Goal: Transaction & Acquisition: Purchase product/service

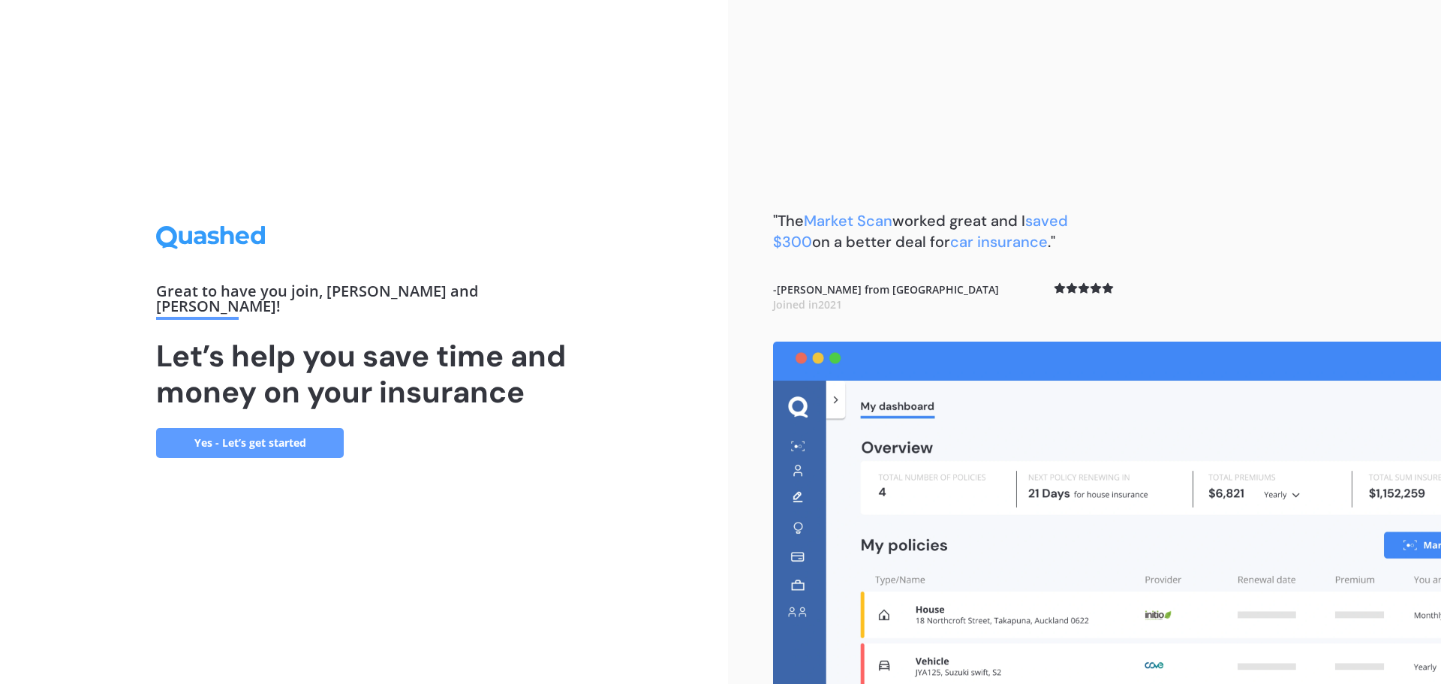
click at [308, 432] on link "Yes - Let’s get started" at bounding box center [250, 443] width 188 height 30
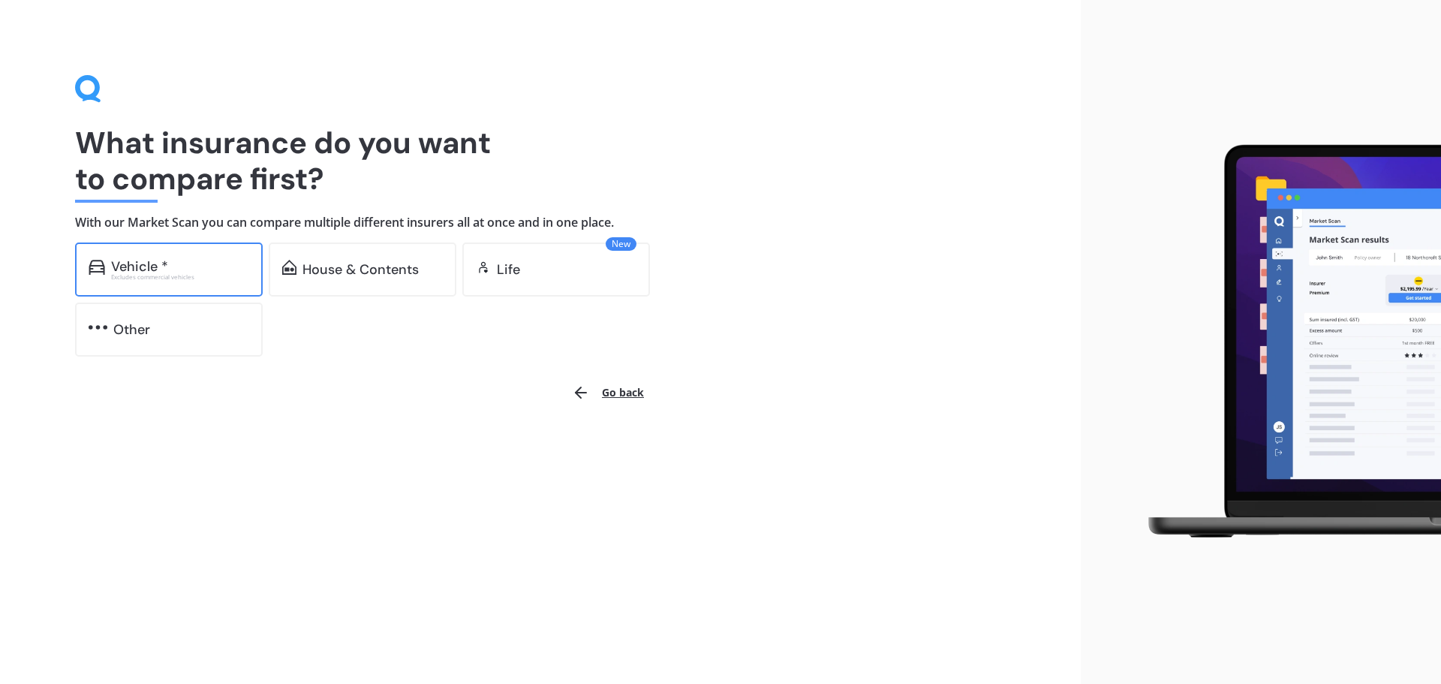
click at [190, 278] on div "Excludes commercial vehicles" at bounding box center [180, 277] width 138 height 6
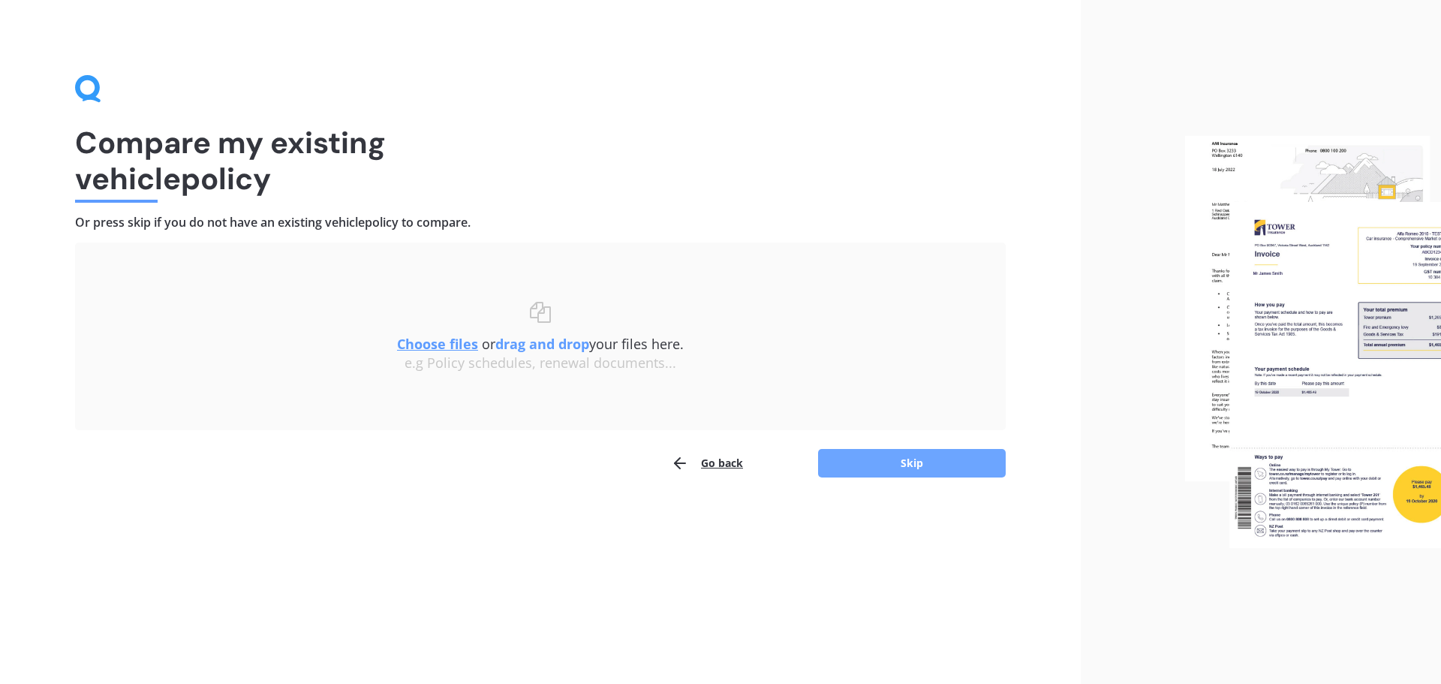
click at [852, 465] on button "Skip" at bounding box center [912, 463] width 188 height 29
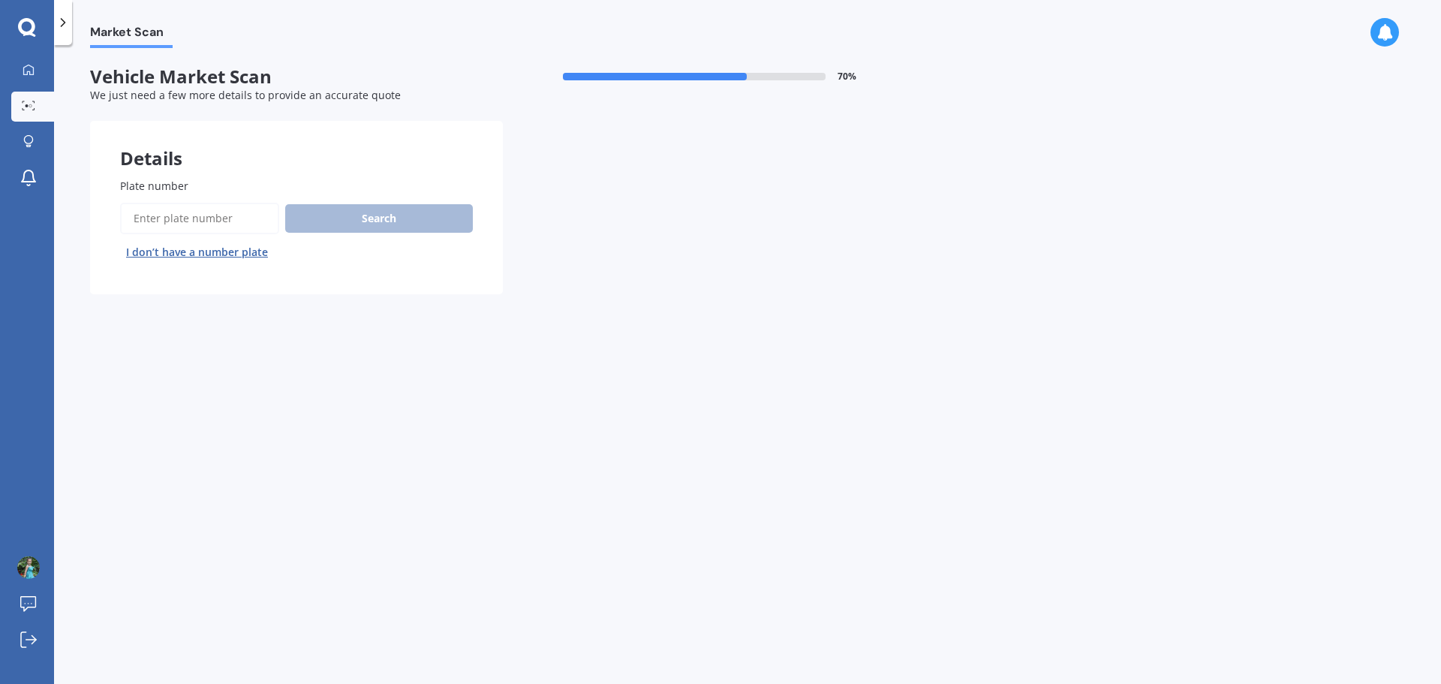
click at [218, 255] on button "I don’t have a number plate" at bounding box center [197, 252] width 154 height 24
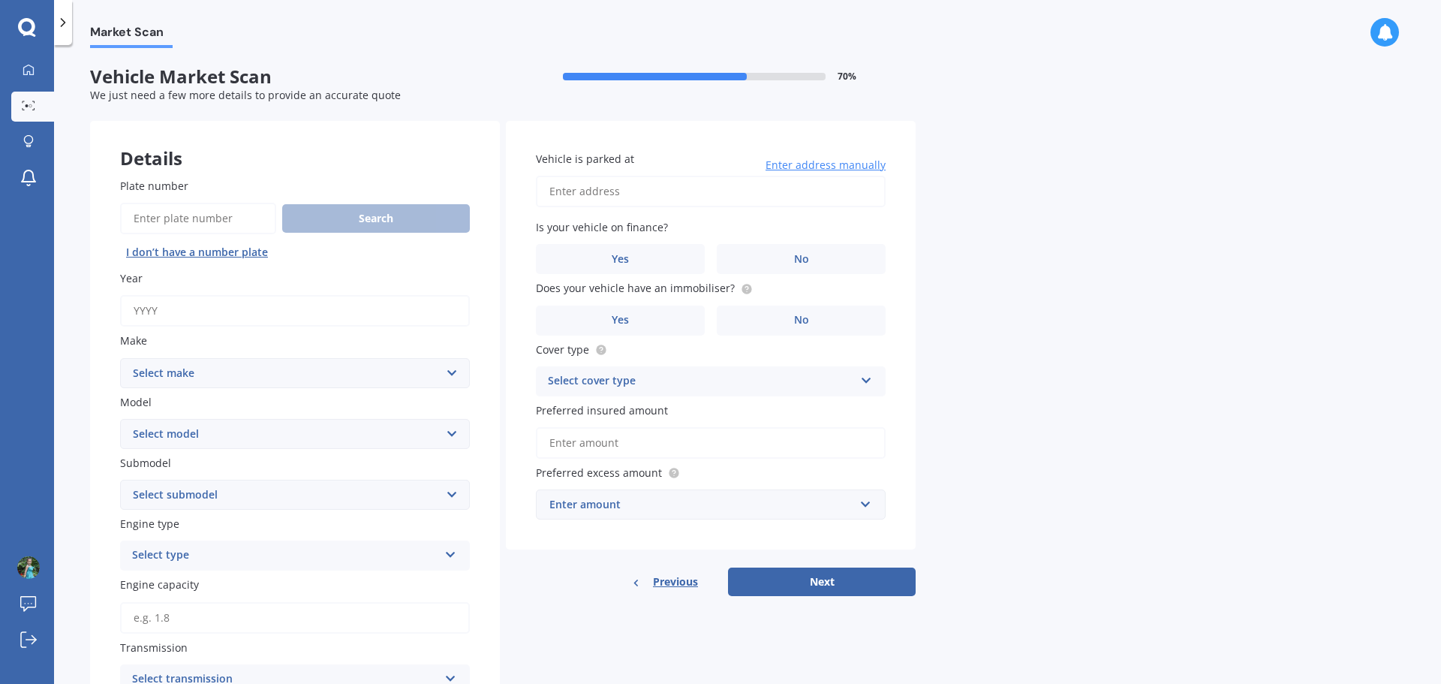
click at [230, 312] on input "Year" at bounding box center [295, 311] width 350 height 32
type input "2017"
click at [161, 377] on select "Select make AC ALFA ROMEO ASTON MARTIN AUDI AUSTIN BEDFORD Bentley BMW BYD CADI…" at bounding box center [295, 373] width 350 height 30
select select "JEEP"
click at [120, 358] on select "Select make AC ALFA ROMEO ASTON MARTIN AUDI AUSTIN BEDFORD Bentley BMW BYD CADI…" at bounding box center [295, 373] width 350 height 30
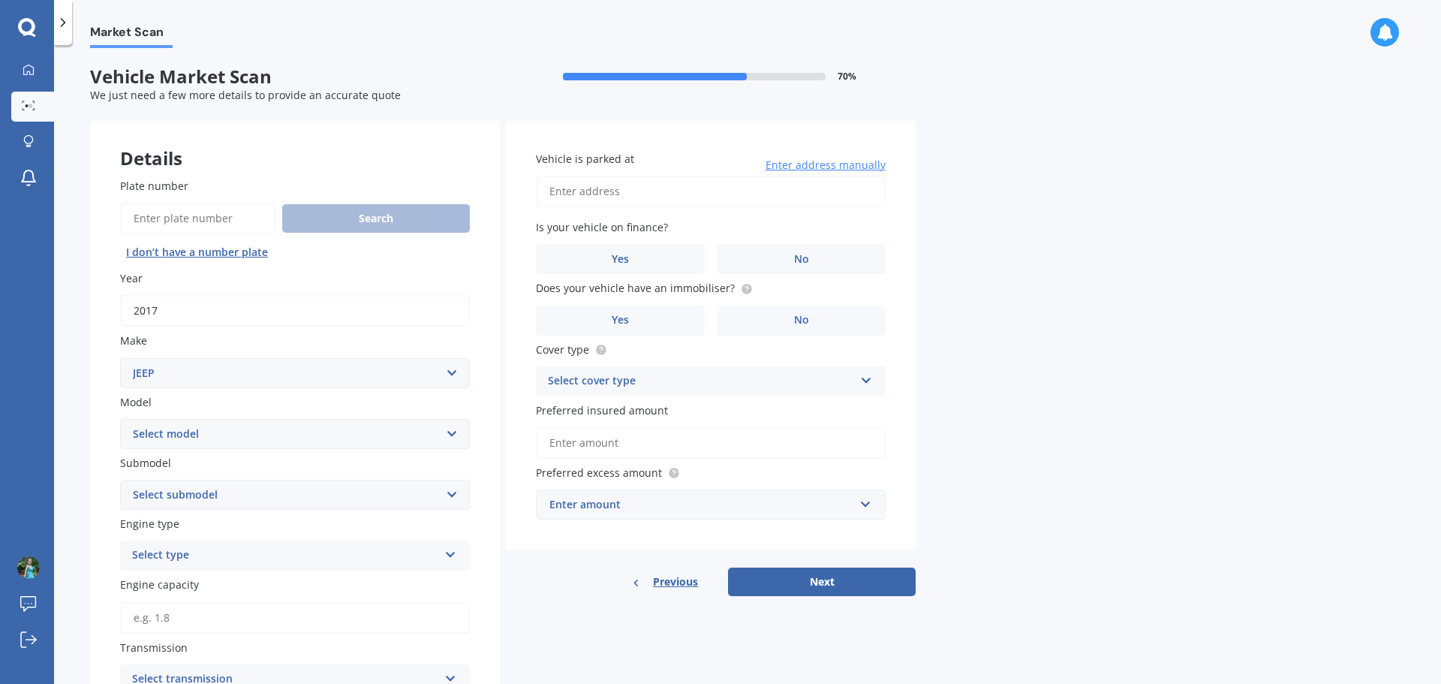
click at [167, 439] on select "Select model Avenger Cherokee Commander Compass Gladiator Grand Cherokee Patrio…" at bounding box center [295, 434] width 350 height 30
select select "GRAND CHEROKEE"
click at [120, 419] on select "Select model Avenger Cherokee Commander Compass Gladiator Grand Cherokee Patrio…" at bounding box center [295, 434] width 350 height 30
click at [195, 495] on select "Select submodel 6 Cyl Diesel 6 Cyl Petrol LIMITED 3.0L CRD LIMITED 3.6P4WD8A/SW…" at bounding box center [295, 495] width 350 height 30
click at [510, 570] on div "Previous Next" at bounding box center [711, 581] width 410 height 29
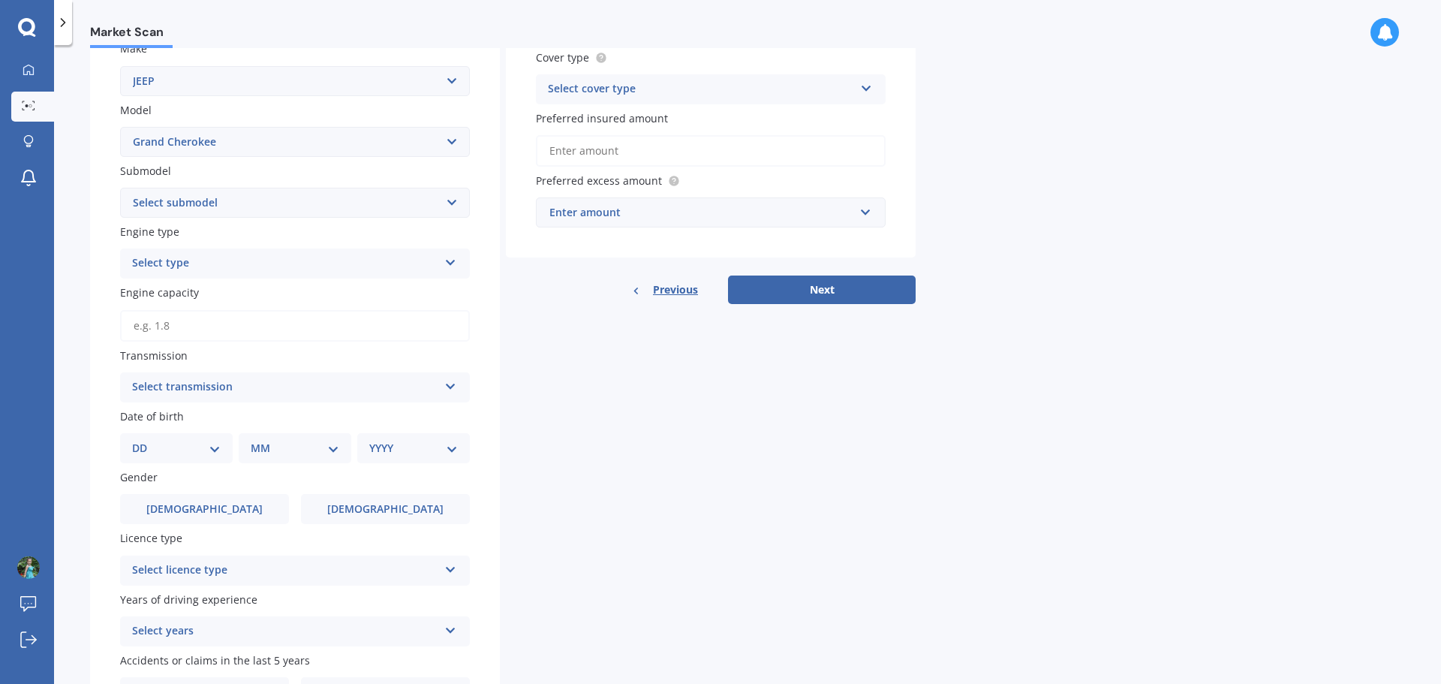
scroll to position [300, 0]
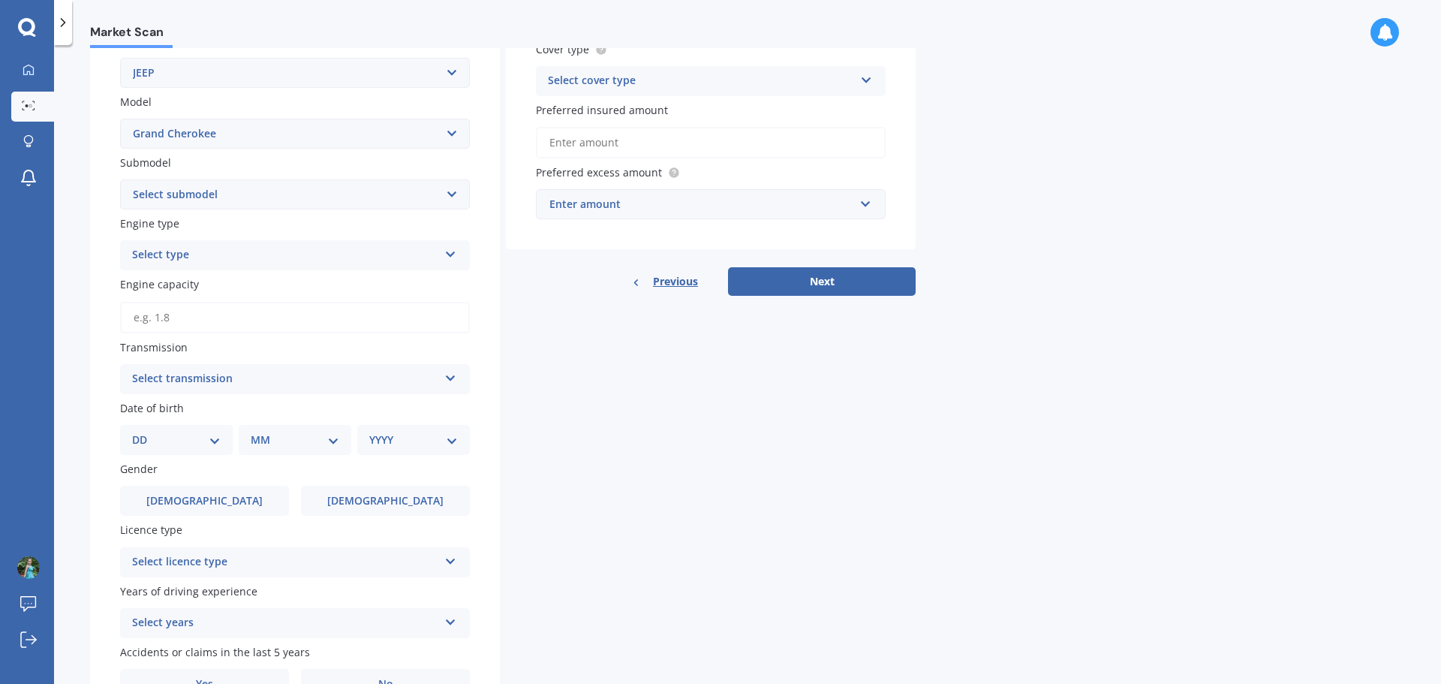
click at [176, 371] on div "Select transmission" at bounding box center [285, 379] width 306 height 18
click at [157, 411] on span "Auto" at bounding box center [145, 408] width 25 height 14
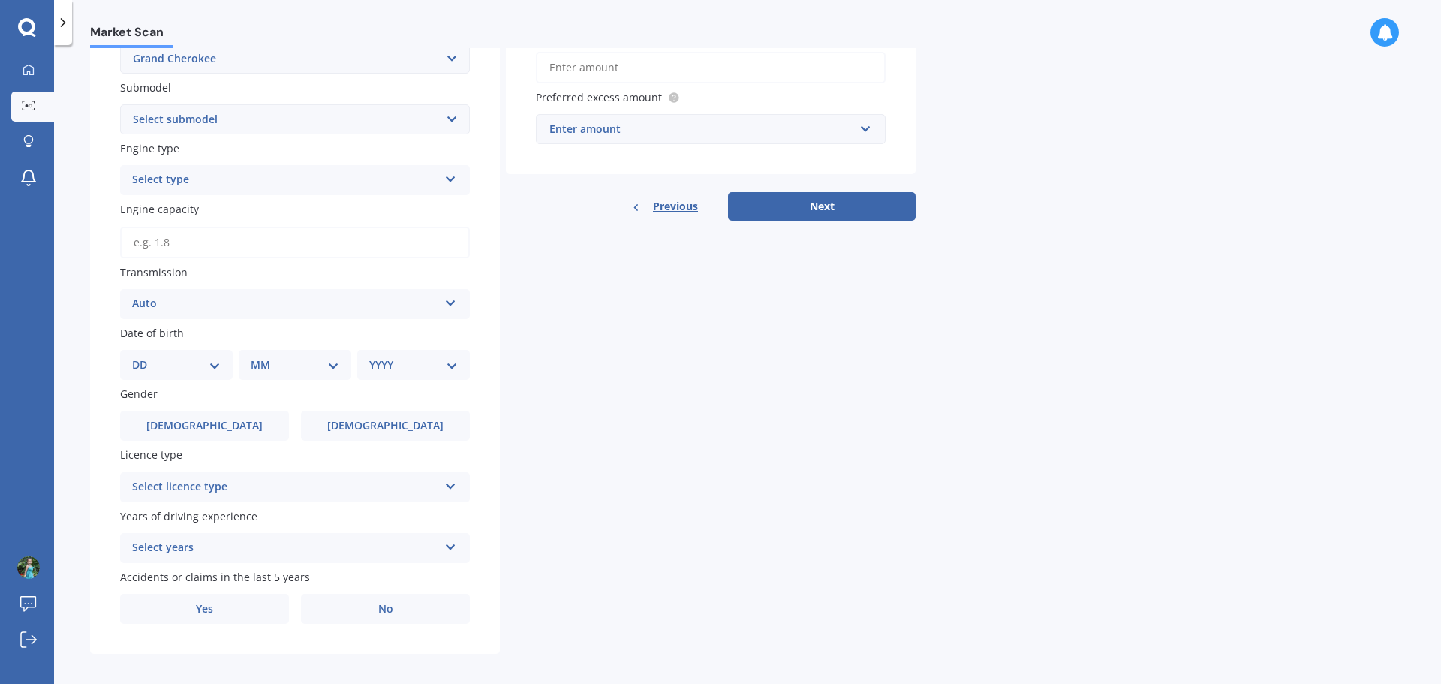
click at [185, 367] on select "DD 01 02 03 04 05 06 07 08 09 10 11 12 13 14 15 16 17 18 19 20 21 22 23 24 25 2…" at bounding box center [176, 364] width 89 height 17
select select "15"
click at [144, 356] on select "DD 01 02 03 04 05 06 07 08 09 10 11 12 13 14 15 16 17 18 19 20 21 22 23 24 25 2…" at bounding box center [176, 364] width 89 height 17
click at [285, 366] on select "MM 01 02 03 04 05 06 07 08 09 10 11 12" at bounding box center [298, 364] width 83 height 17
select select "10"
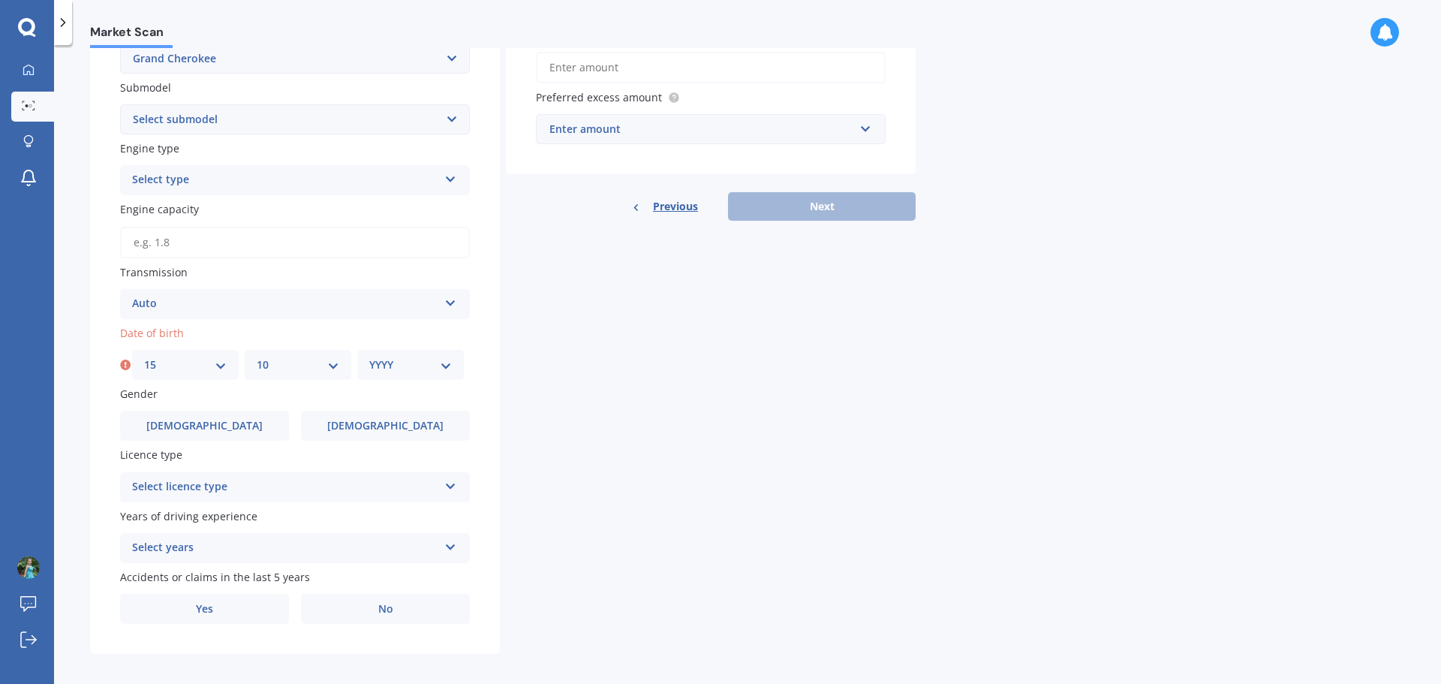
click at [257, 356] on select "MM 01 02 03 04 05 06 07 08 09 10 11 12" at bounding box center [298, 364] width 83 height 17
click at [156, 365] on select "DD 01 02 03 04 05 06 07 08 09 10 11 12 13 14 15 16 17 18 19 20 21 22 23 24 25 2…" at bounding box center [185, 364] width 83 height 17
click at [144, 356] on select "DD 01 02 03 04 05 06 07 08 09 10 11 12 13 14 15 16 17 18 19 20 21 22 23 24 25 2…" at bounding box center [185, 364] width 83 height 17
click at [202, 368] on select "DD 01 02 03 04 05 06 07 08 09 10 11 12 13 14 15 16 17 18 19 20 21 22 23 24 25 2…" at bounding box center [185, 364] width 83 height 17
select select "15"
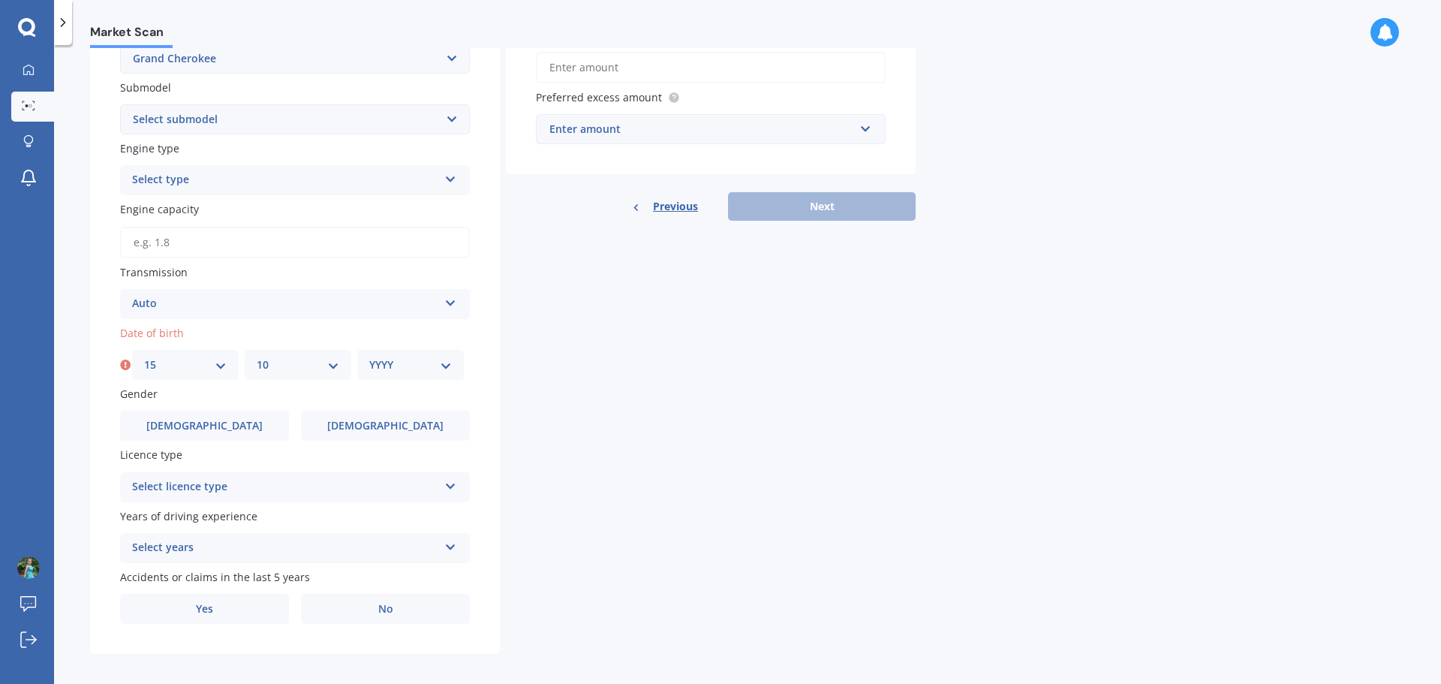
click at [144, 356] on select "DD 01 02 03 04 05 06 07 08 09 10 11 12 13 14 15 16 17 18 19 20 21 22 23 24 25 2…" at bounding box center [185, 364] width 83 height 17
click at [379, 365] on select "YYYY 2025 2024 2023 2022 2021 2020 2019 2018 2017 2016 2015 2014 2013 2012 2011…" at bounding box center [410, 364] width 83 height 17
select select "1987"
click at [369, 356] on select "YYYY 2025 2024 2023 2022 2021 2020 2019 2018 2017 2016 2015 2014 2013 2012 2011…" at bounding box center [410, 364] width 83 height 17
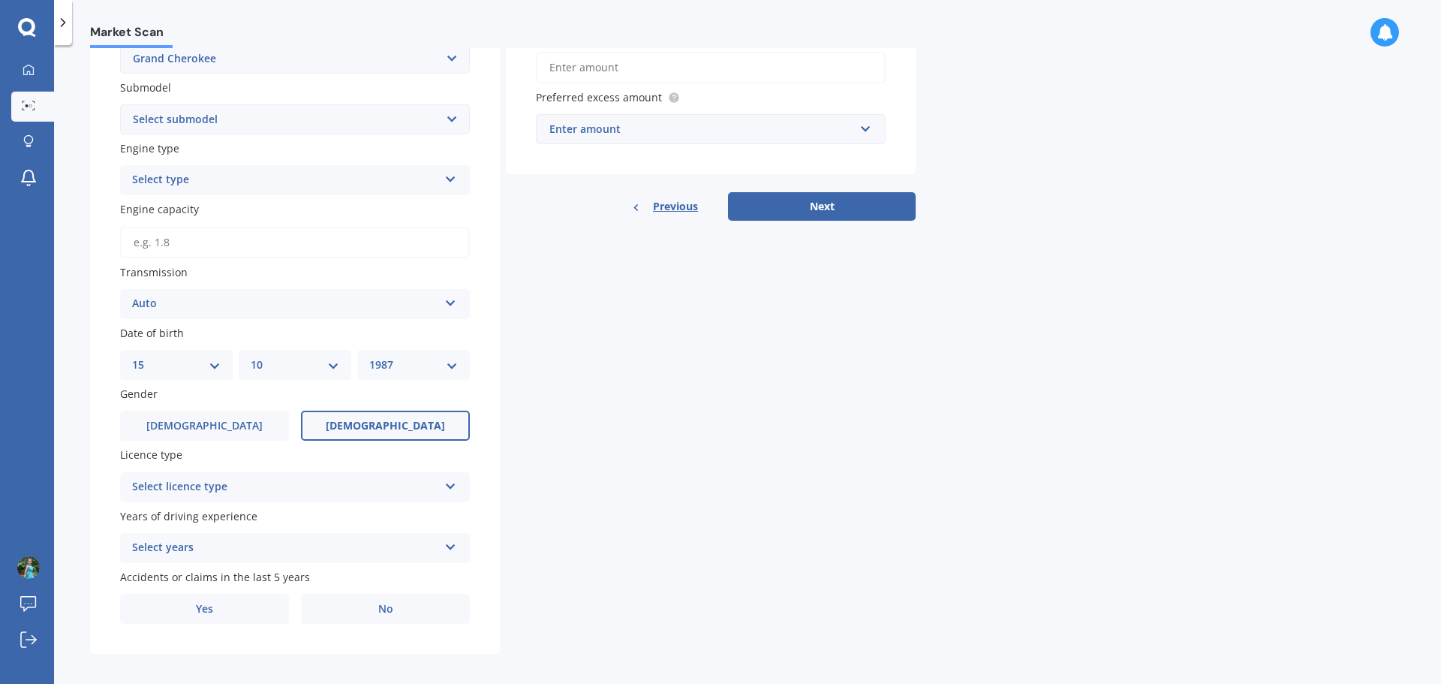
click at [351, 431] on label "Female" at bounding box center [385, 426] width 169 height 30
click at [0, 0] on input "Female" at bounding box center [0, 0] width 0 height 0
click at [245, 495] on div "Select licence type" at bounding box center [285, 487] width 306 height 18
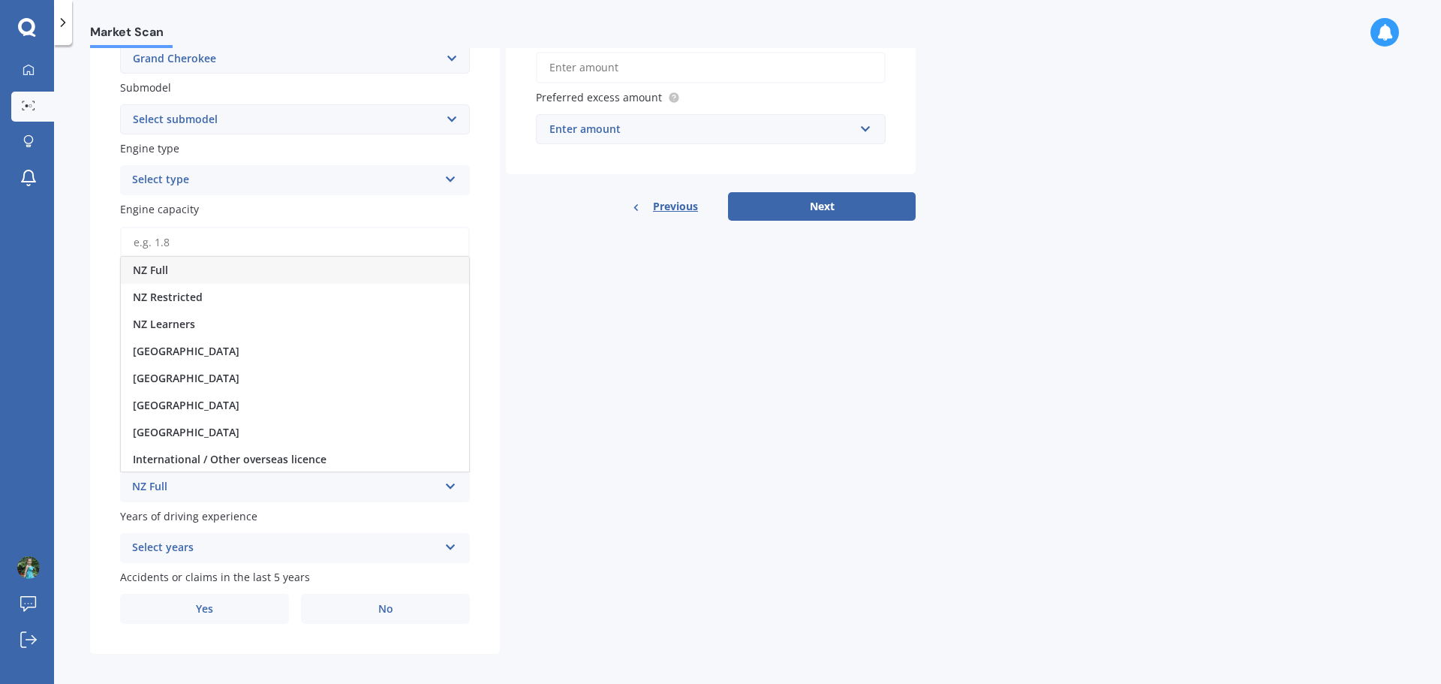
click at [182, 272] on div "NZ Full" at bounding box center [295, 270] width 348 height 27
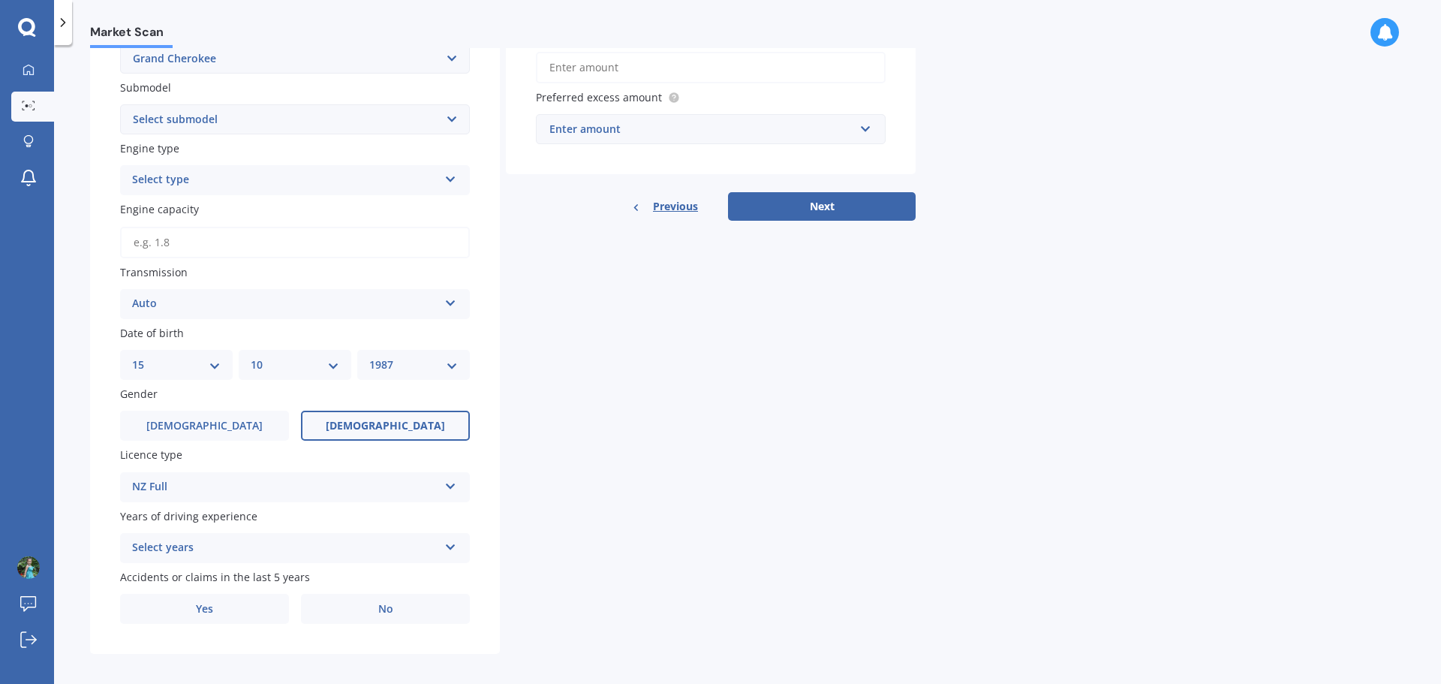
click at [242, 544] on div "Select years" at bounding box center [285, 548] width 306 height 18
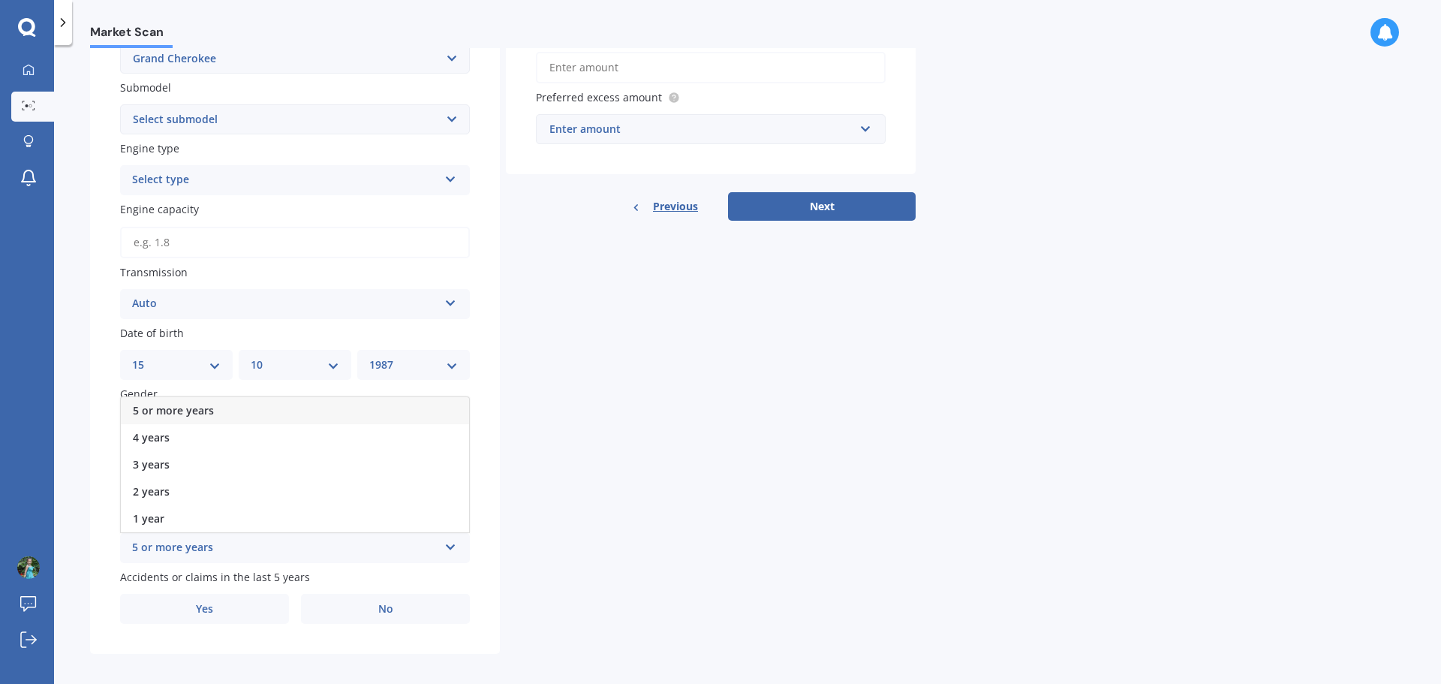
click at [210, 406] on span "5 or more years" at bounding box center [173, 410] width 81 height 14
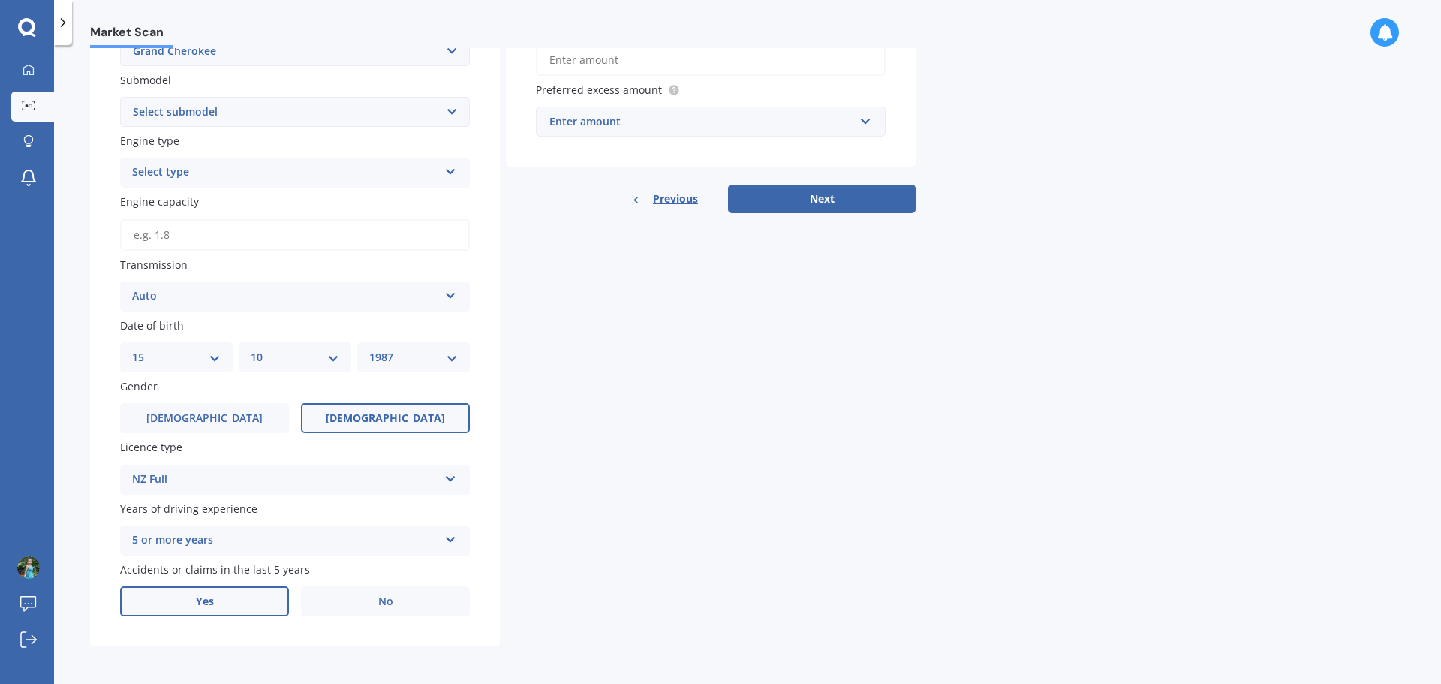
scroll to position [384, 0]
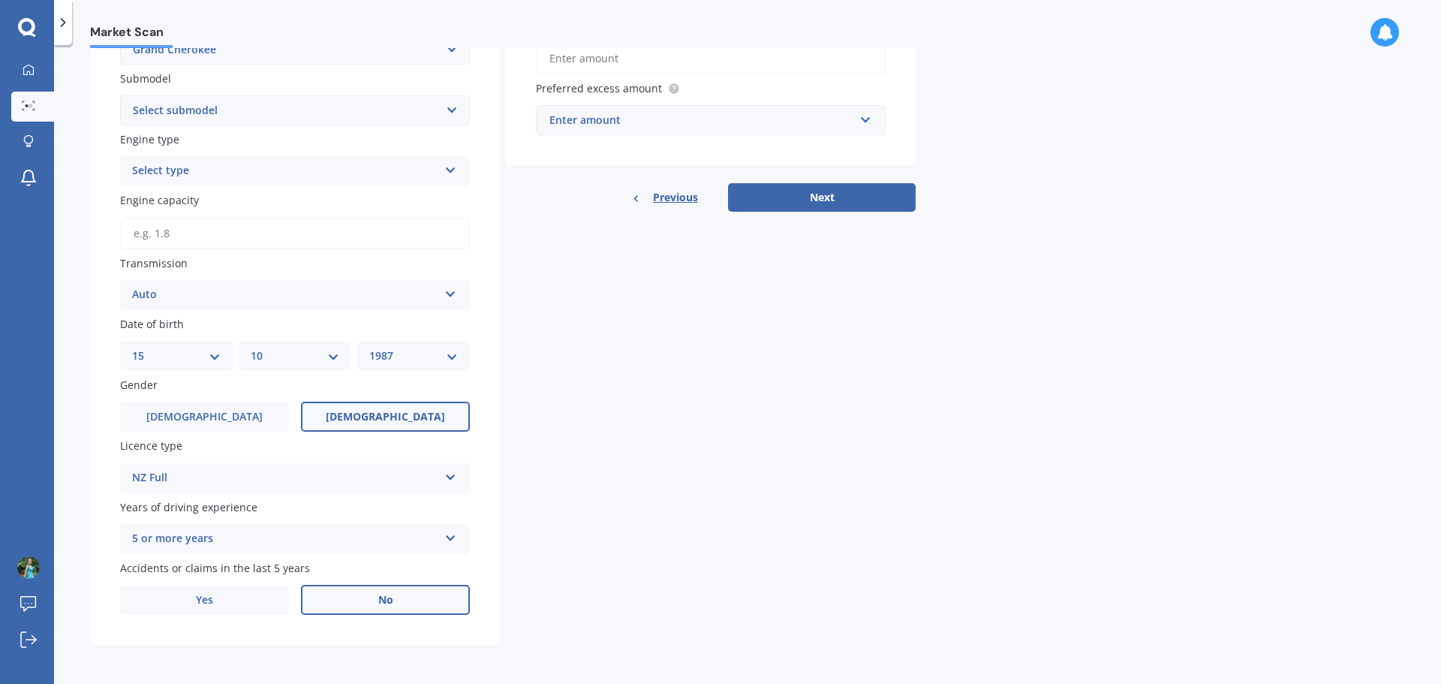
click at [344, 601] on label "No" at bounding box center [385, 600] width 169 height 30
click at [0, 0] on input "No" at bounding box center [0, 0] width 0 height 0
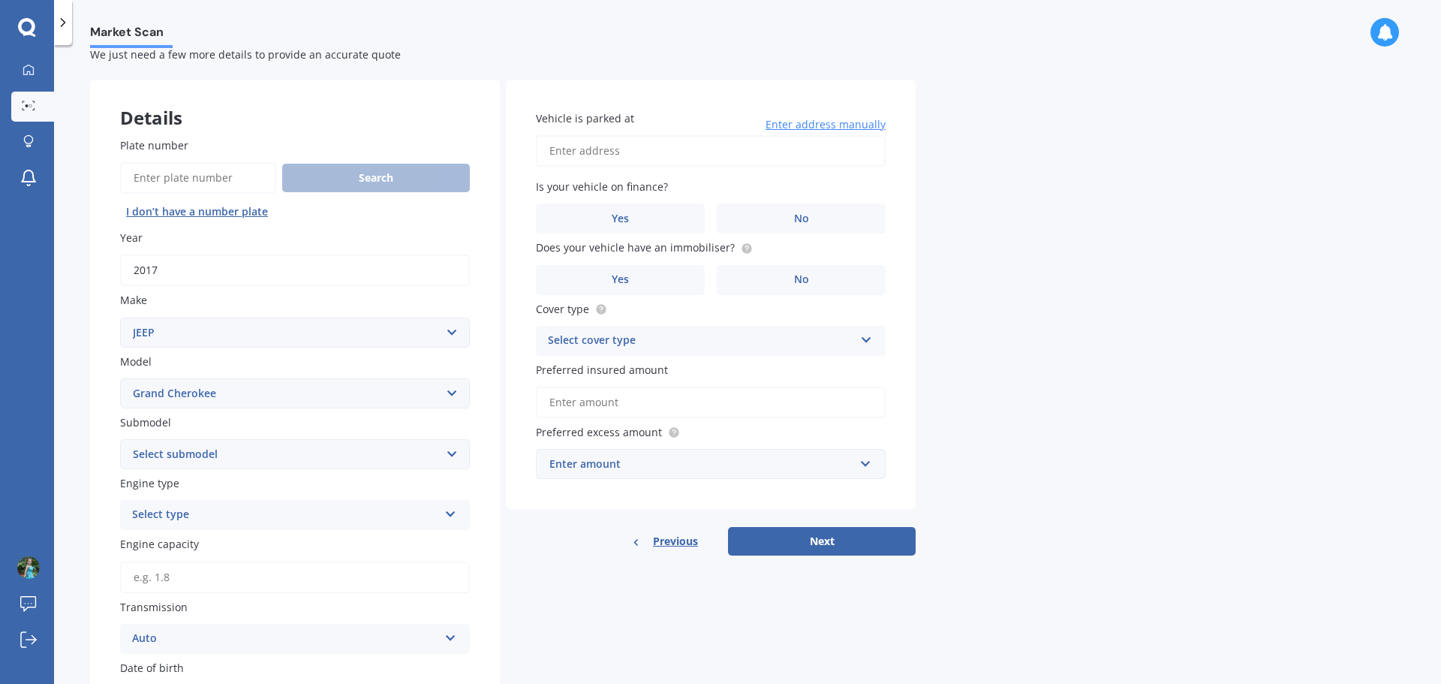
scroll to position [0, 0]
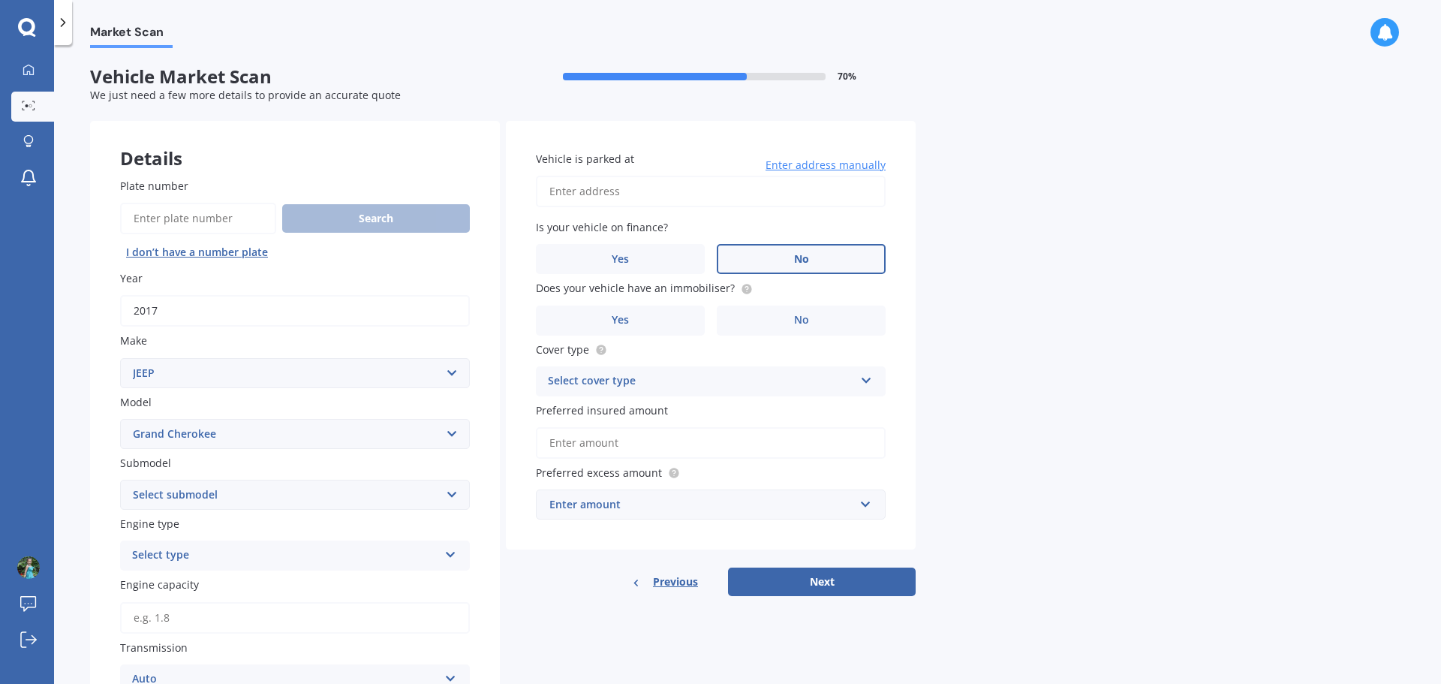
click at [765, 257] on label "No" at bounding box center [801, 259] width 169 height 30
click at [0, 0] on input "No" at bounding box center [0, 0] width 0 height 0
click at [778, 330] on label "No" at bounding box center [801, 320] width 169 height 30
click at [0, 0] on input "No" at bounding box center [0, 0] width 0 height 0
click at [657, 383] on div "Select cover type" at bounding box center [701, 381] width 306 height 18
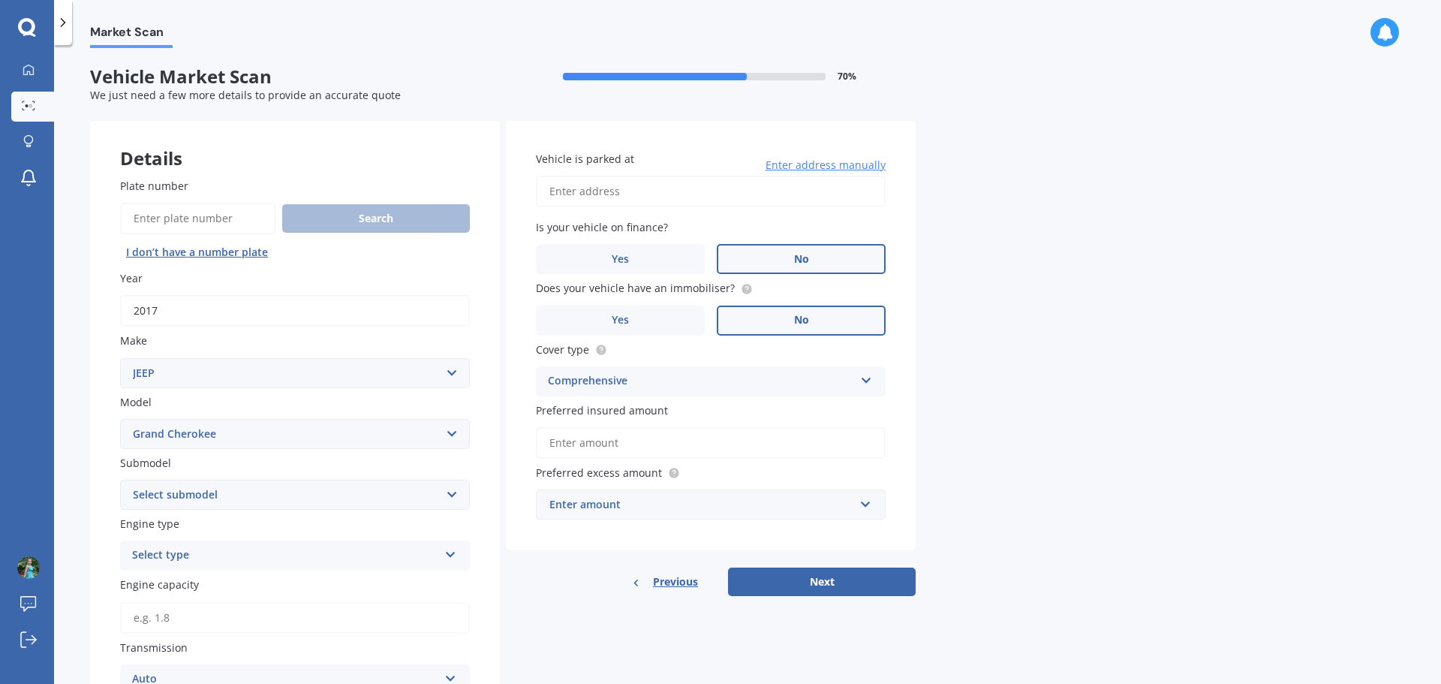
click at [945, 413] on div "Market Scan Vehicle Market Scan 70 % We just need a few more details to provide…" at bounding box center [747, 367] width 1387 height 639
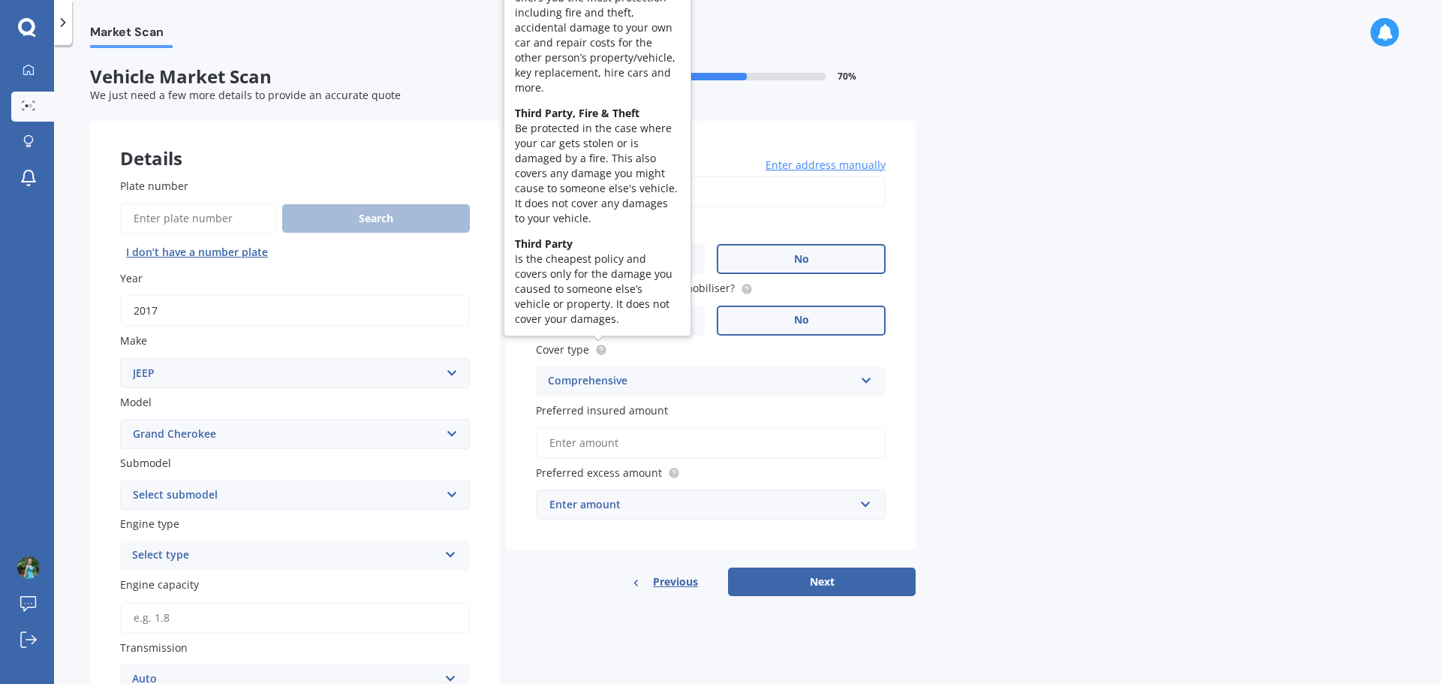
click at [600, 348] on icon at bounding box center [601, 348] width 3 height 3
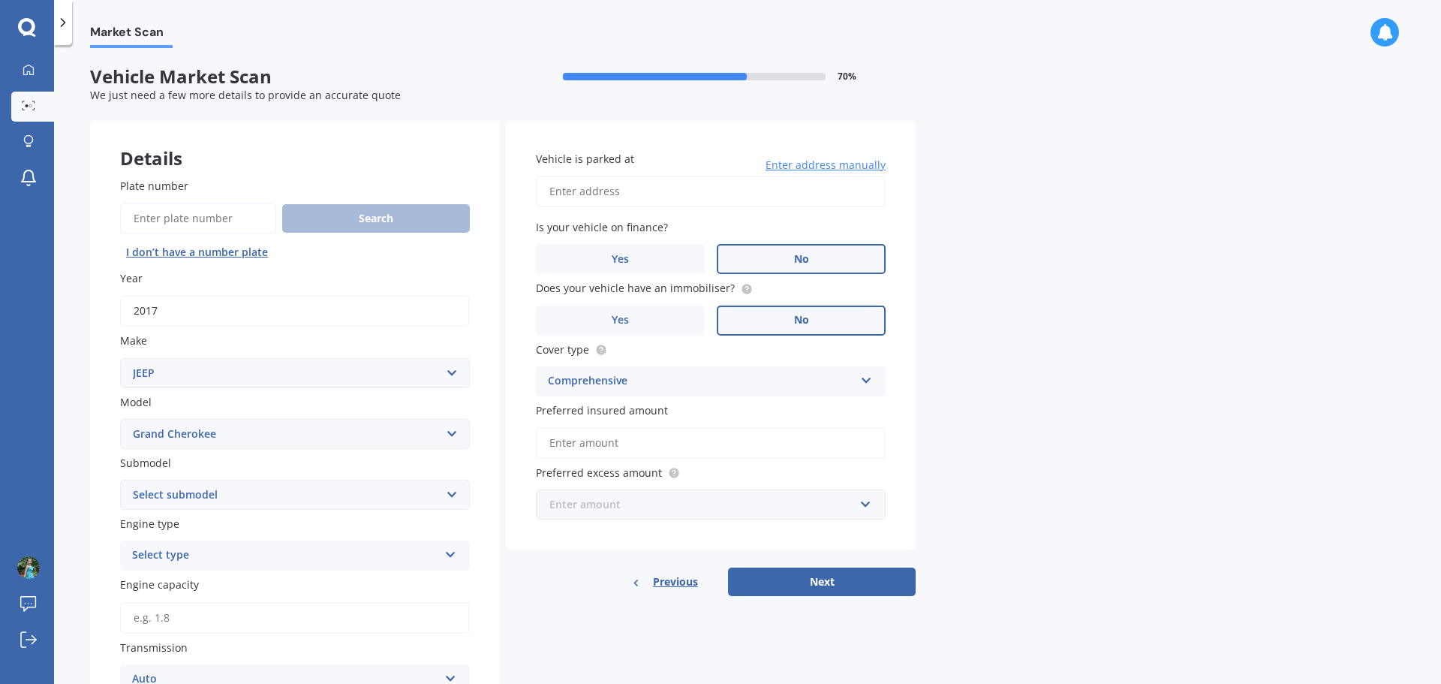
click at [862, 500] on input "text" at bounding box center [705, 504] width 336 height 29
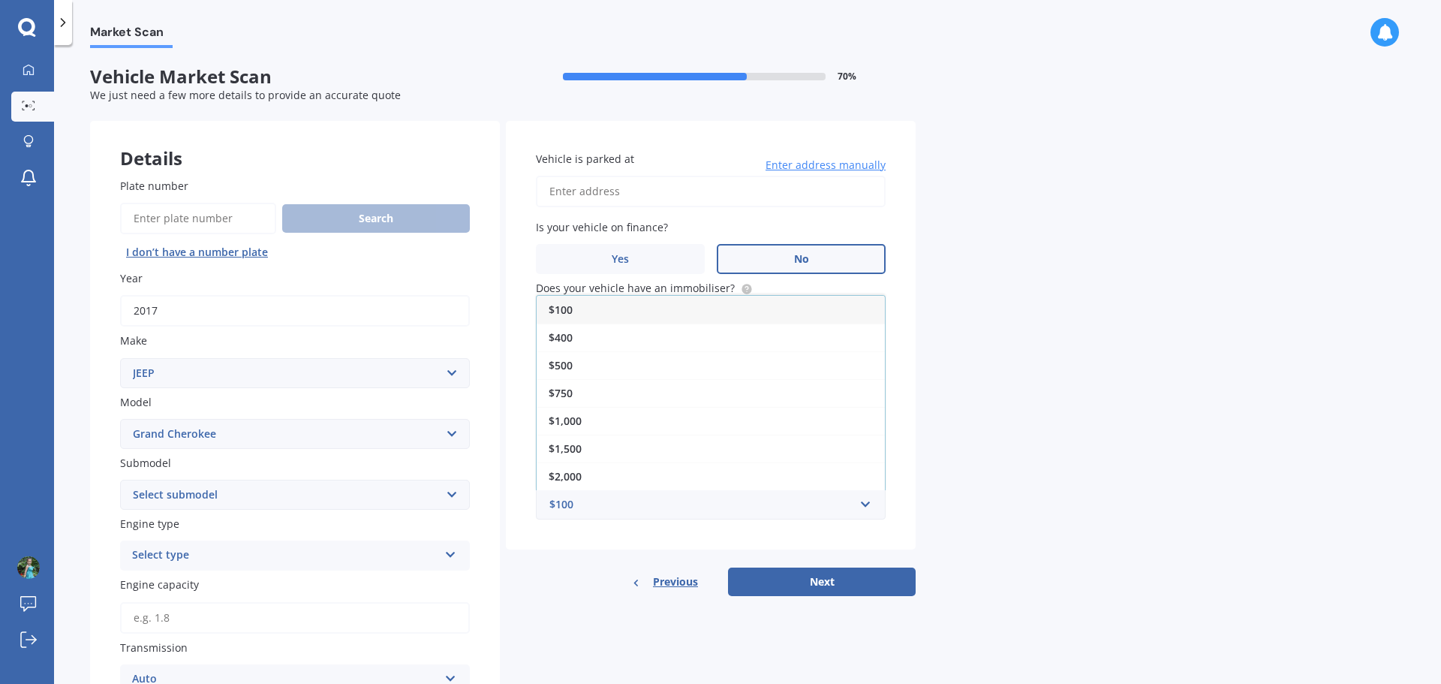
click at [603, 546] on div "Vehicle is parked at Enter address manually Is your vehicle on finance? Yes No …" at bounding box center [711, 335] width 410 height 429
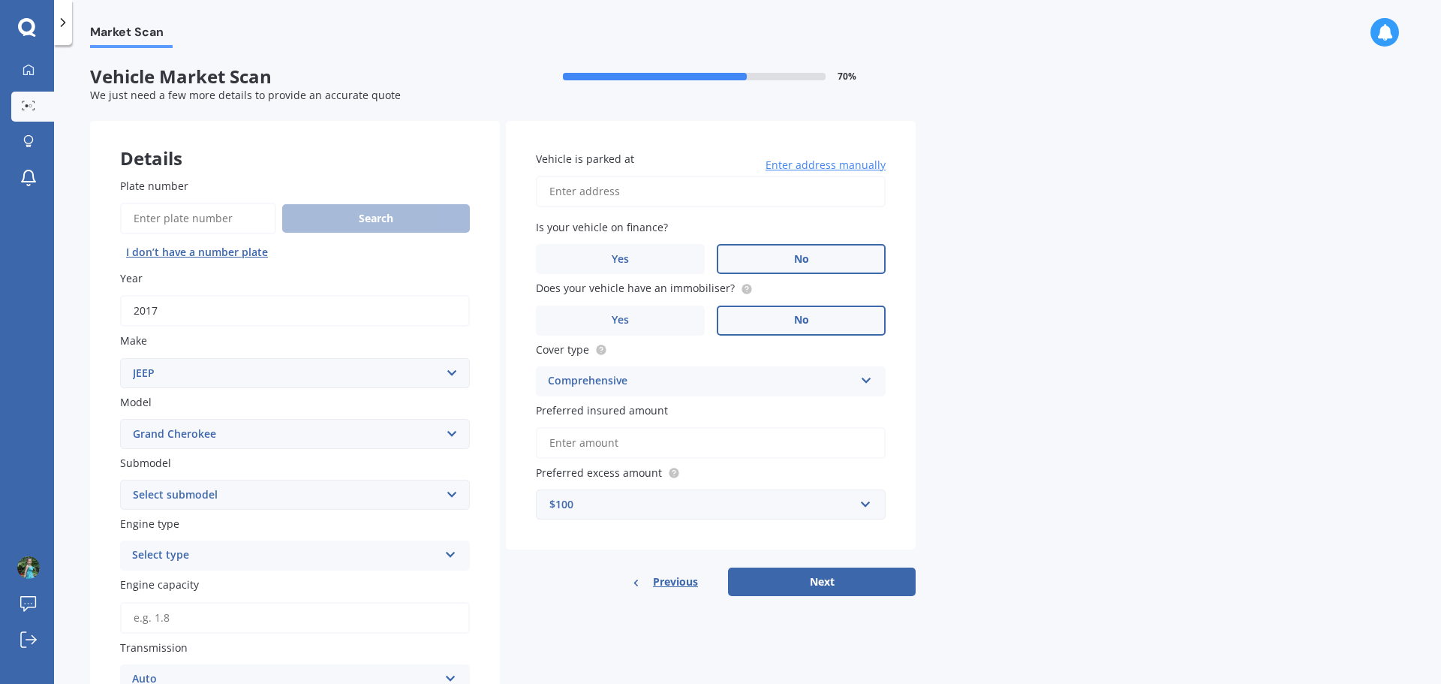
click at [849, 542] on div "Vehicle is parked at Enter address manually Is your vehicle on finance? Yes No …" at bounding box center [711, 335] width 410 height 429
click at [865, 507] on input "text" at bounding box center [705, 504] width 336 height 29
drag, startPoint x: 619, startPoint y: 564, endPoint x: 790, endPoint y: 573, distance: 171.3
click at [619, 564] on div "Vehicle is parked at Enter address manually Is your vehicle on finance? Yes No …" at bounding box center [711, 359] width 410 height 476
click at [844, 588] on button "Next" at bounding box center [822, 581] width 188 height 29
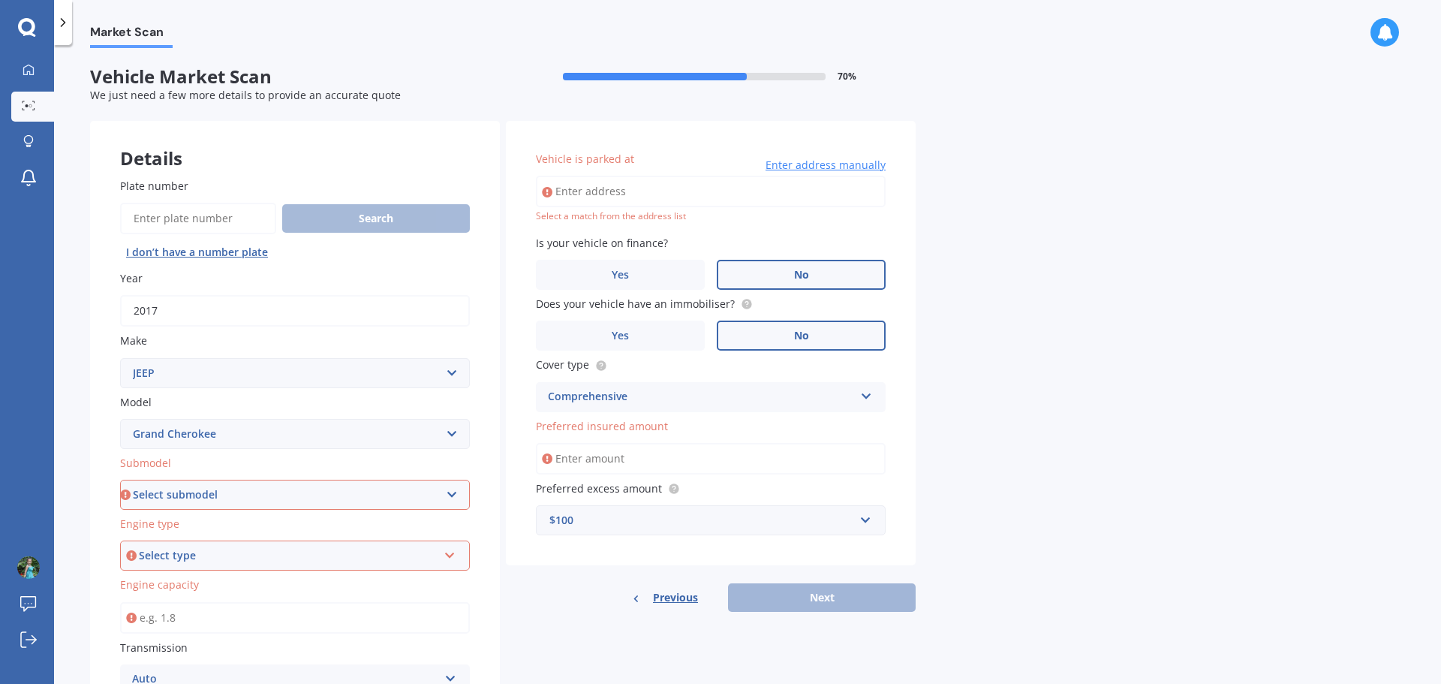
click at [310, 495] on select "Select submodel 6 Cyl Diesel 6 Cyl Petrol LIMITED 3.0L CRD LIMITED 3.6P4WD8A/SW…" at bounding box center [295, 495] width 350 height 30
select select "6 CYL PETROL"
click at [120, 480] on select "Select submodel 6 Cyl Diesel 6 Cyl Petrol LIMITED 3.0L CRD LIMITED 3.6P4WD8A/SW…" at bounding box center [295, 495] width 350 height 30
click at [272, 551] on div "Select type" at bounding box center [288, 555] width 299 height 17
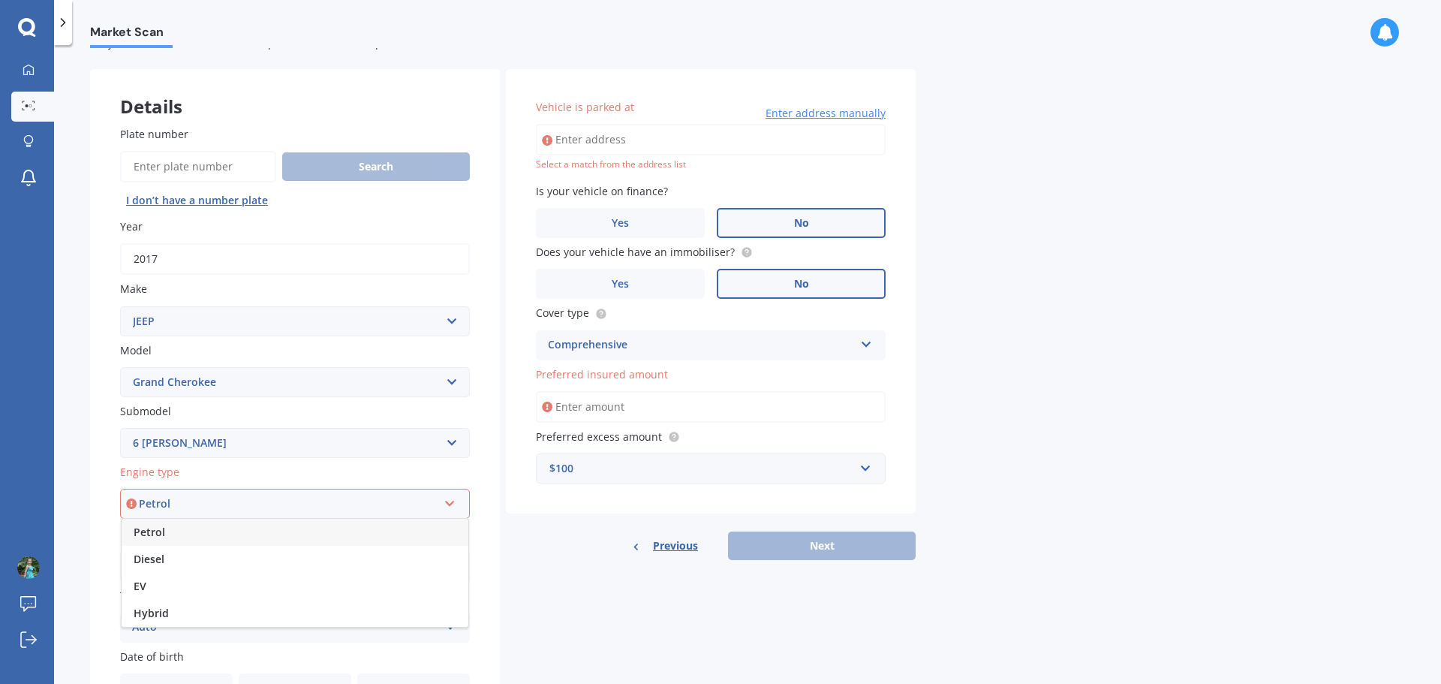
scroll to position [75, 0]
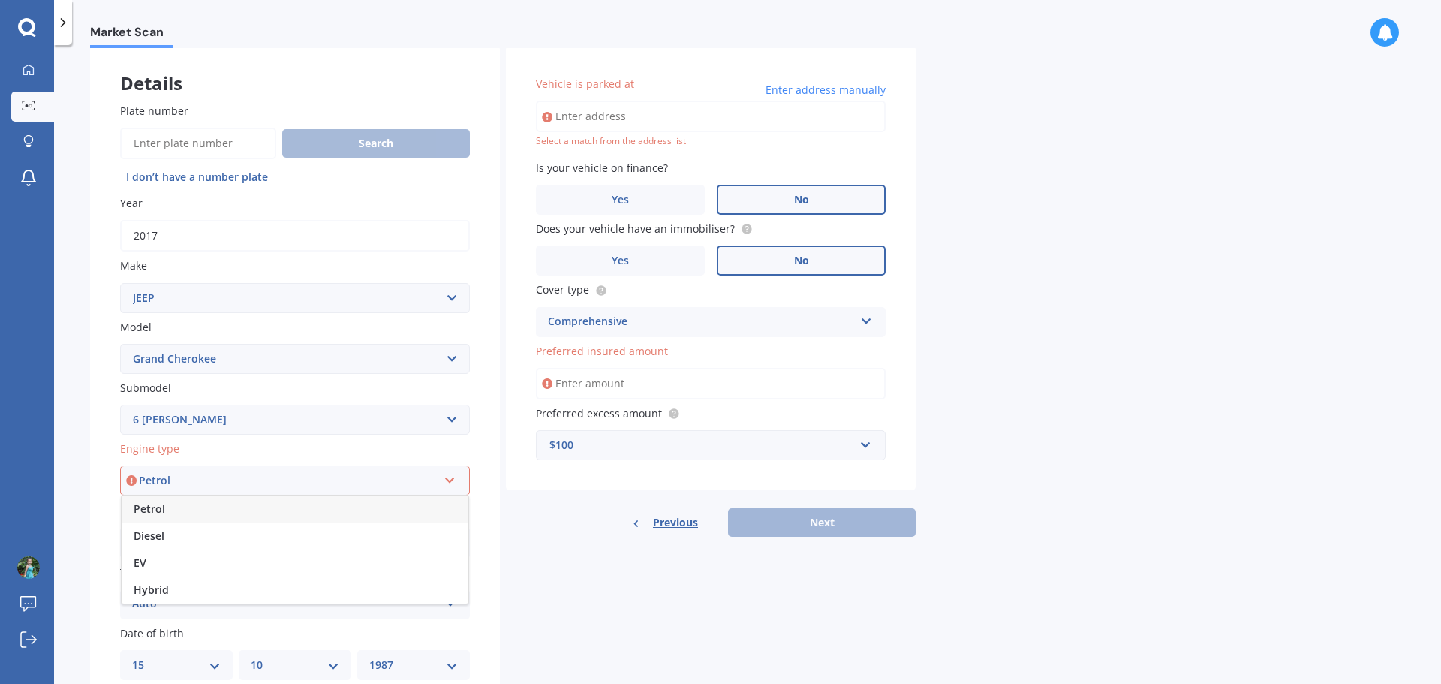
click at [262, 506] on div "Petrol" at bounding box center [295, 508] width 347 height 27
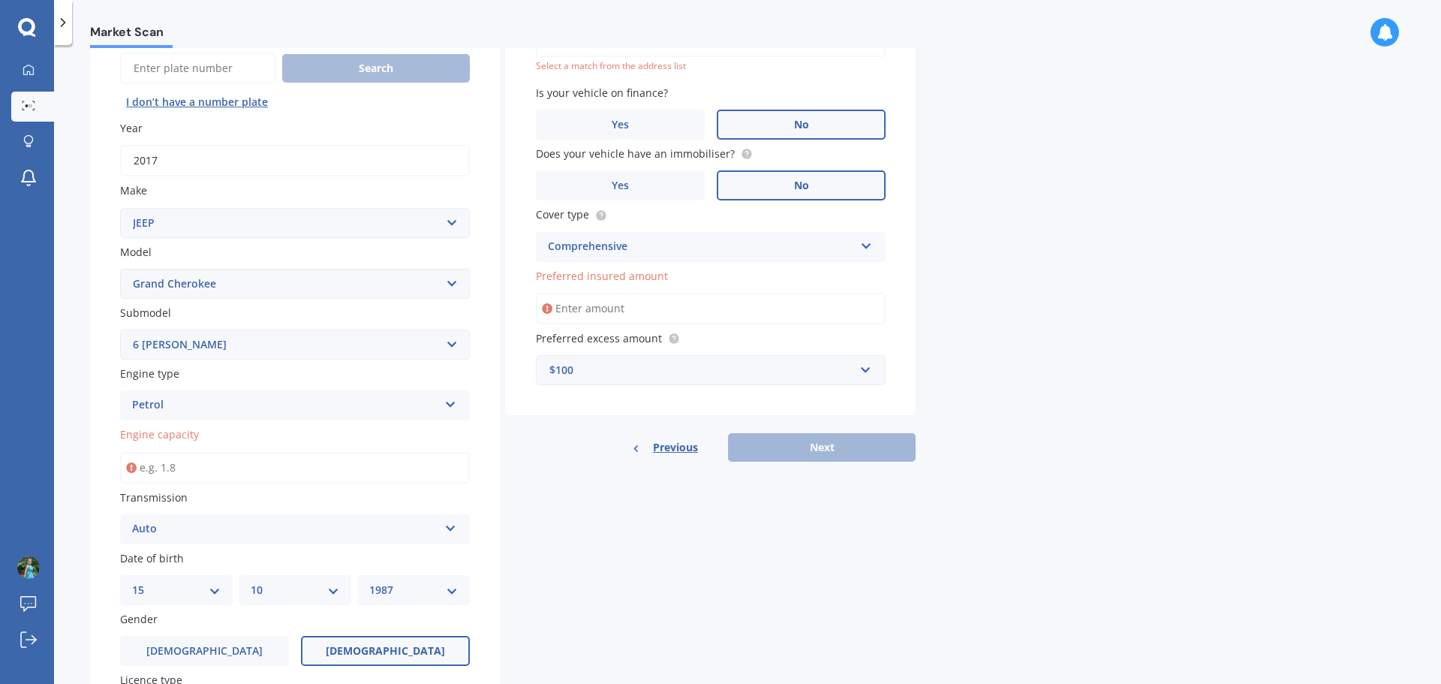
click at [260, 468] on input "Engine capacity" at bounding box center [295, 468] width 350 height 32
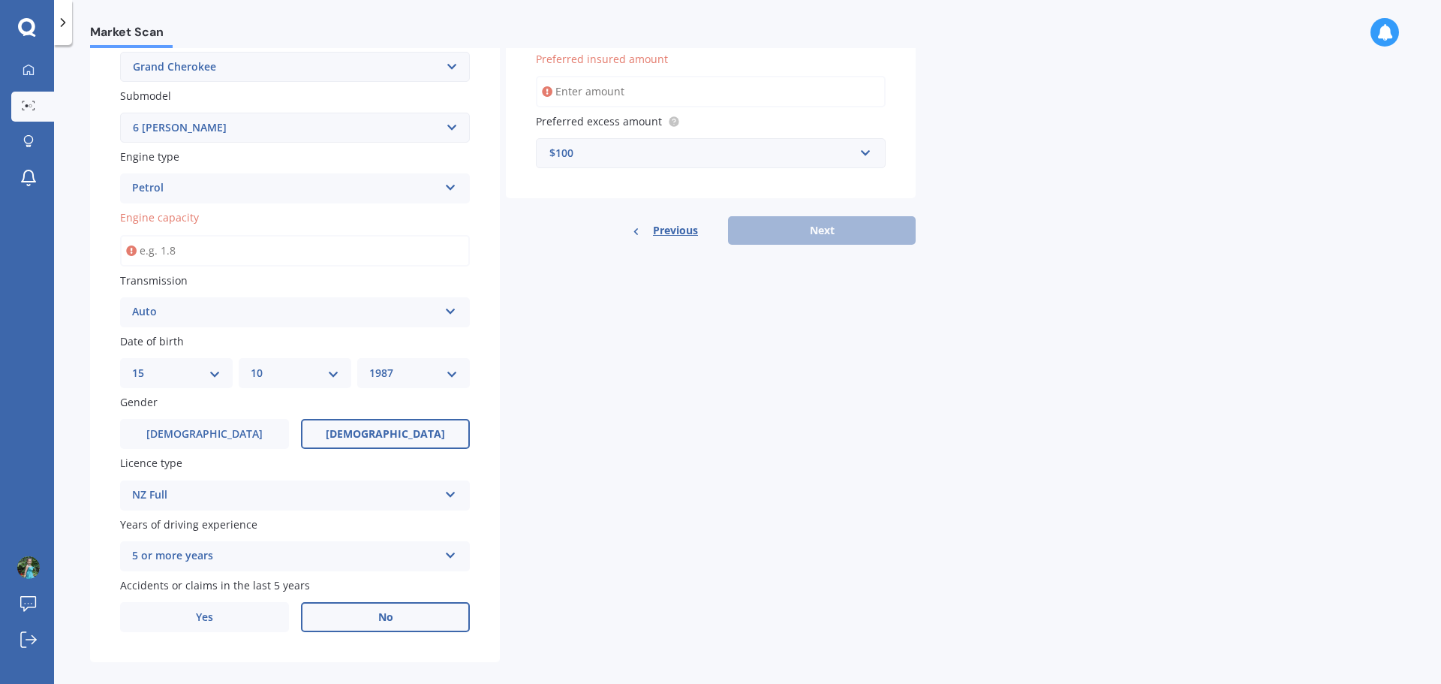
scroll to position [384, 0]
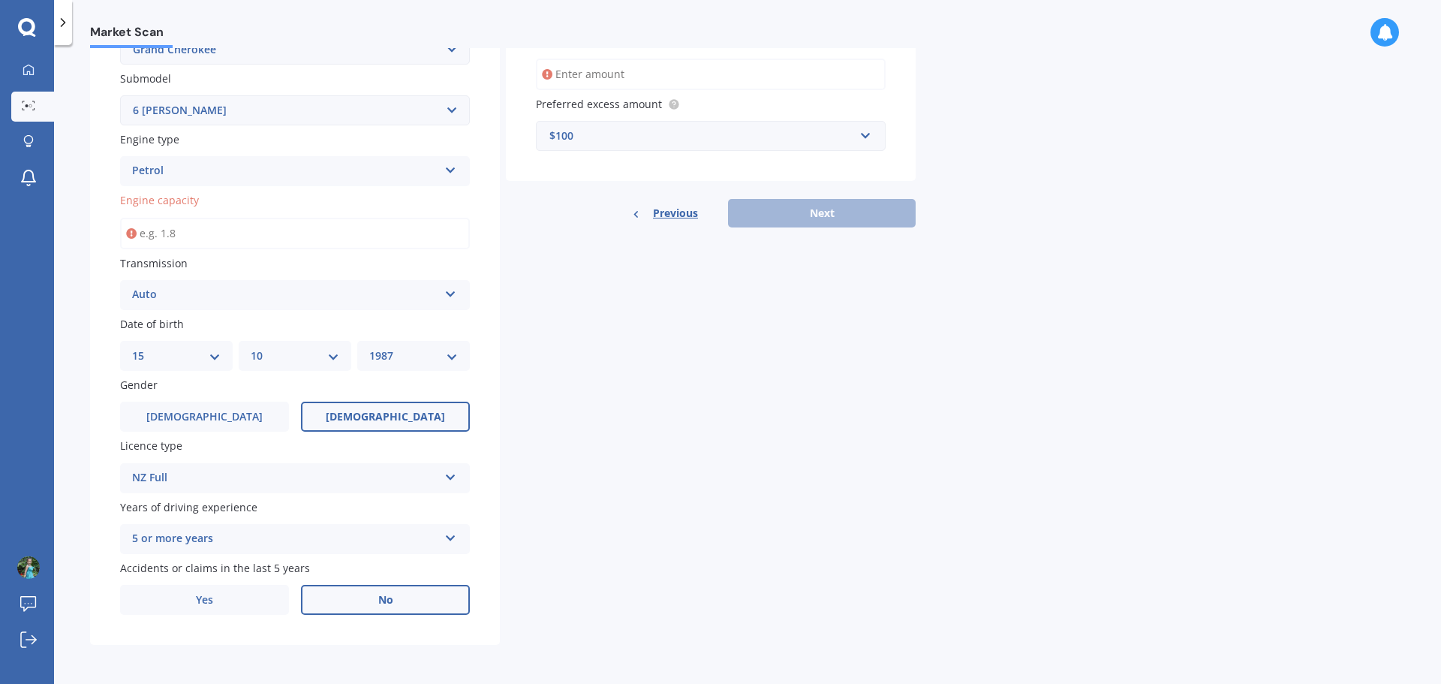
click at [231, 230] on input "Engine capacity" at bounding box center [295, 234] width 350 height 32
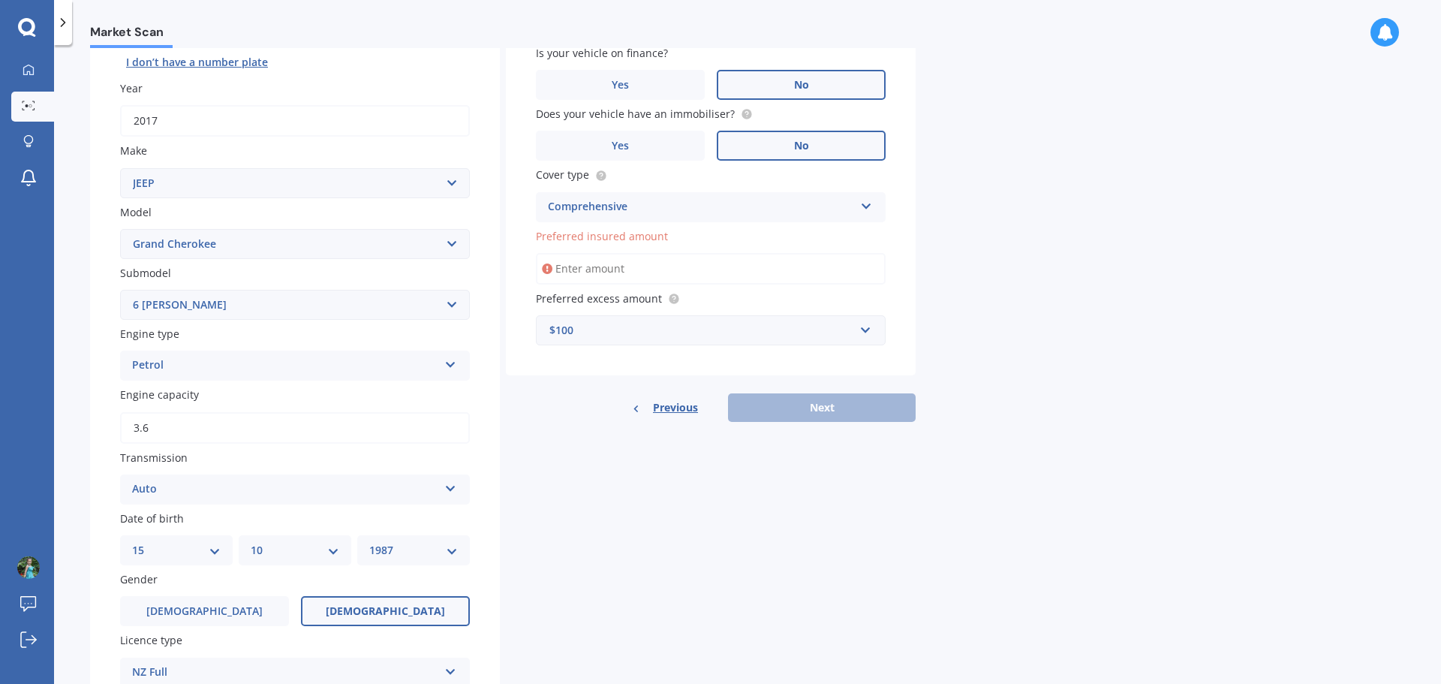
scroll to position [159, 0]
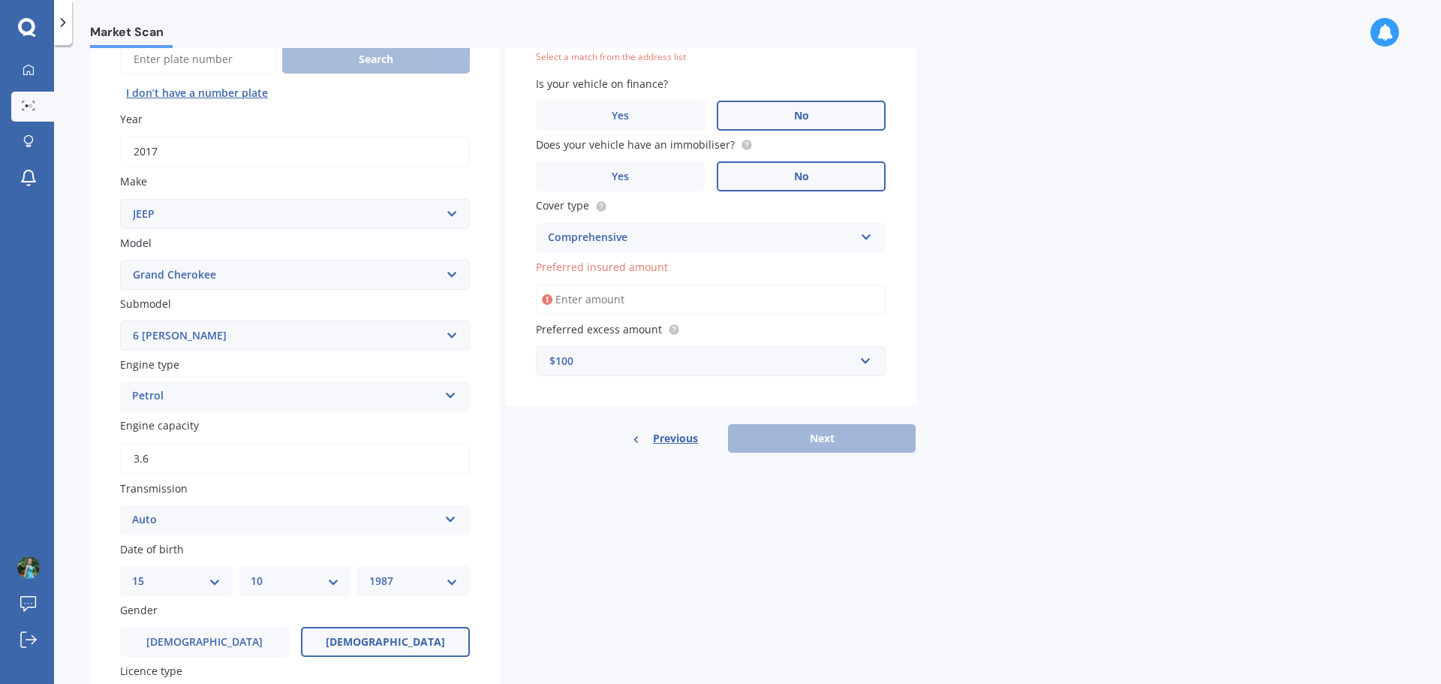
type input "3.6"
click at [599, 293] on input "Preferred insured amount" at bounding box center [711, 300] width 350 height 32
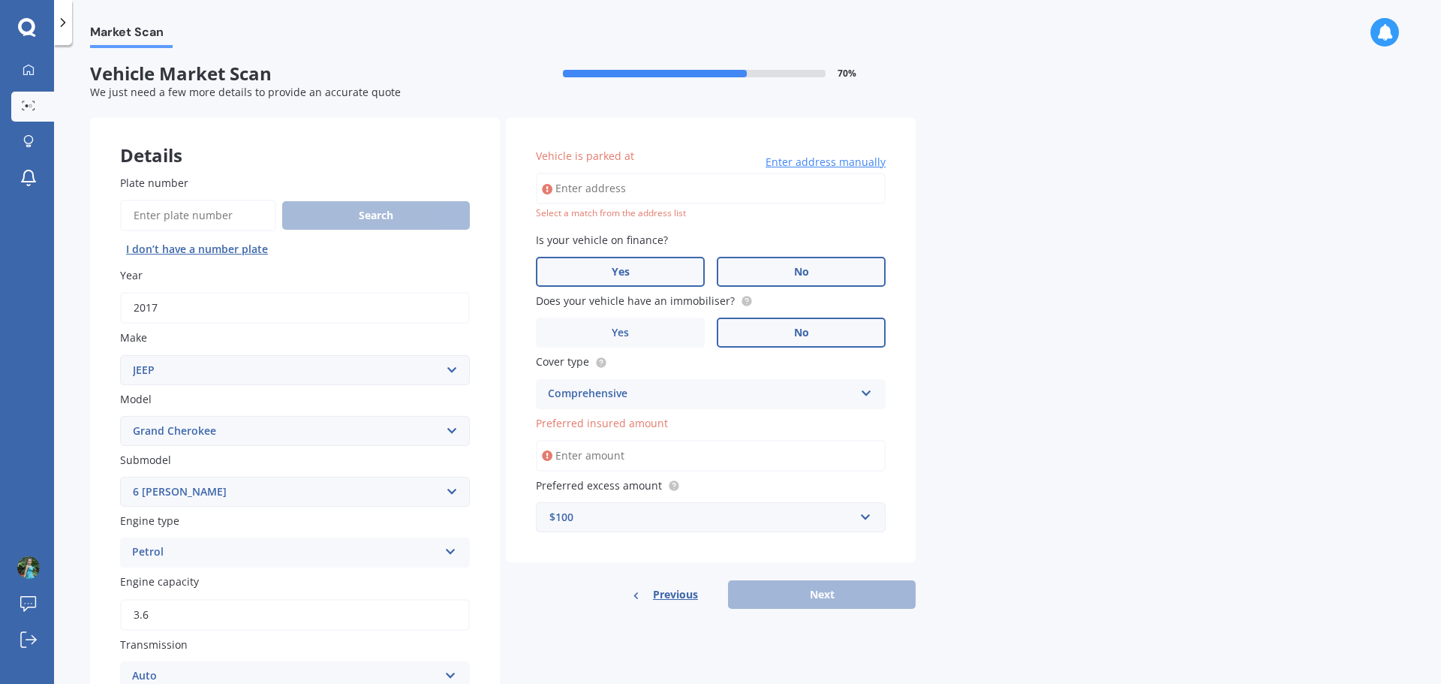
scroll to position [0, 0]
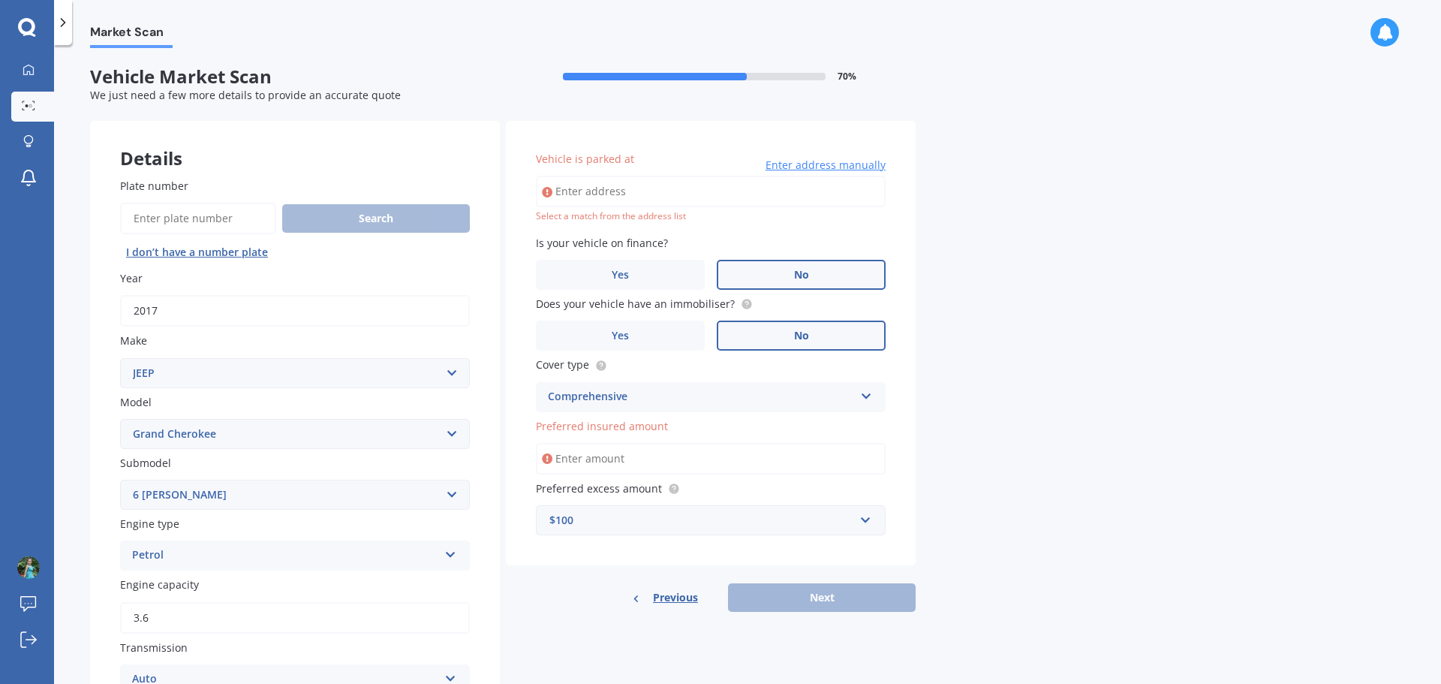
click at [630, 188] on input "Vehicle is parked at" at bounding box center [711, 192] width 350 height 32
type input "32C Ranui Station Road, Ranui, Auckland 0612"
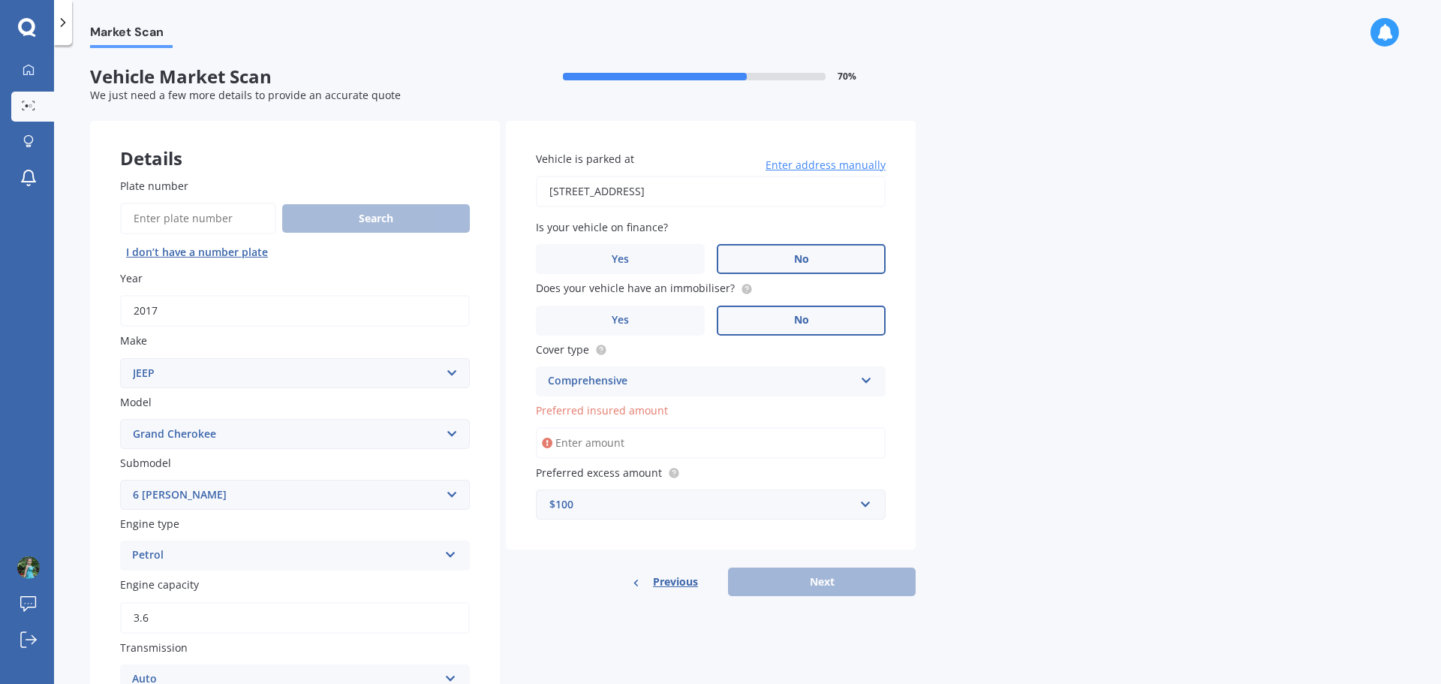
click at [651, 441] on input "Preferred insured amount" at bounding box center [711, 443] width 350 height 32
click at [693, 405] on label "Preferred insured amount" at bounding box center [708, 410] width 344 height 16
click at [693, 427] on input "Preferred insured amount" at bounding box center [711, 443] width 350 height 32
drag, startPoint x: 760, startPoint y: 477, endPoint x: 691, endPoint y: 471, distance: 69.2
click at [754, 476] on label "Preferred excess amount" at bounding box center [708, 473] width 344 height 16
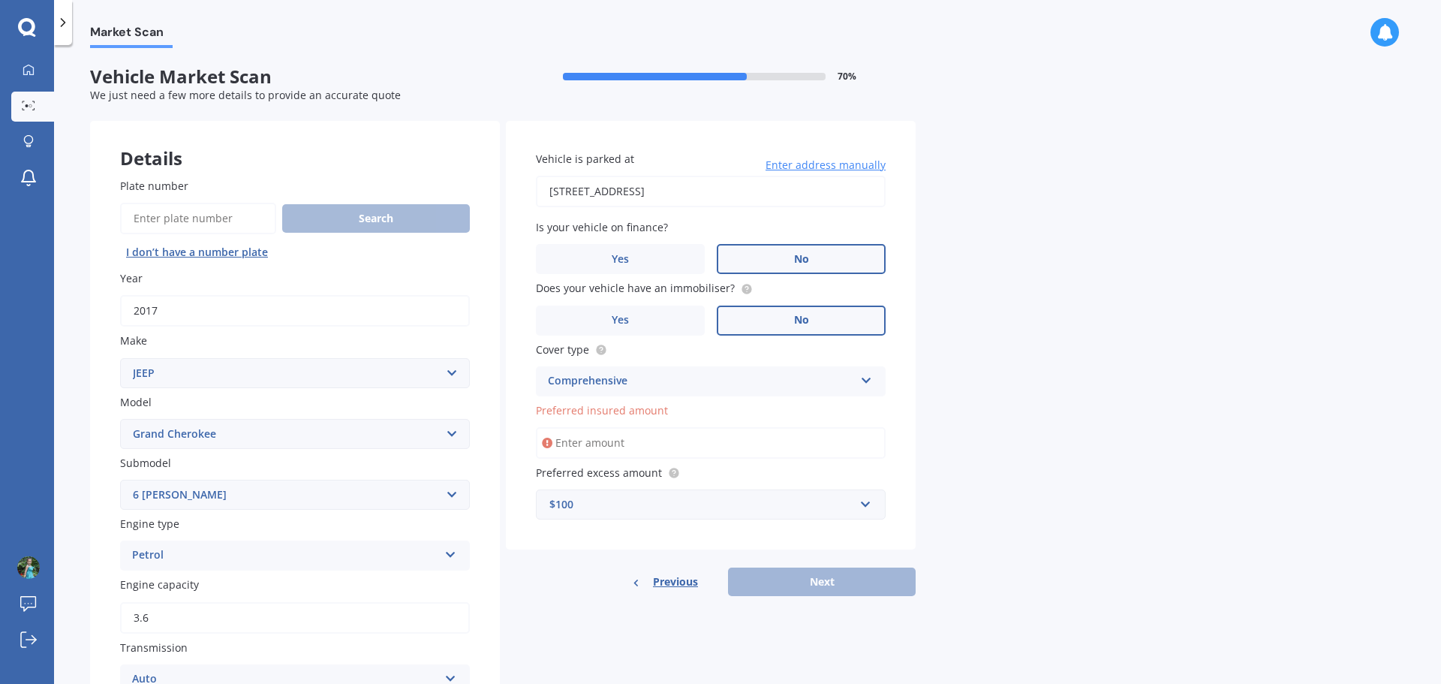
click at [781, 589] on div "Previous Next" at bounding box center [711, 581] width 410 height 29
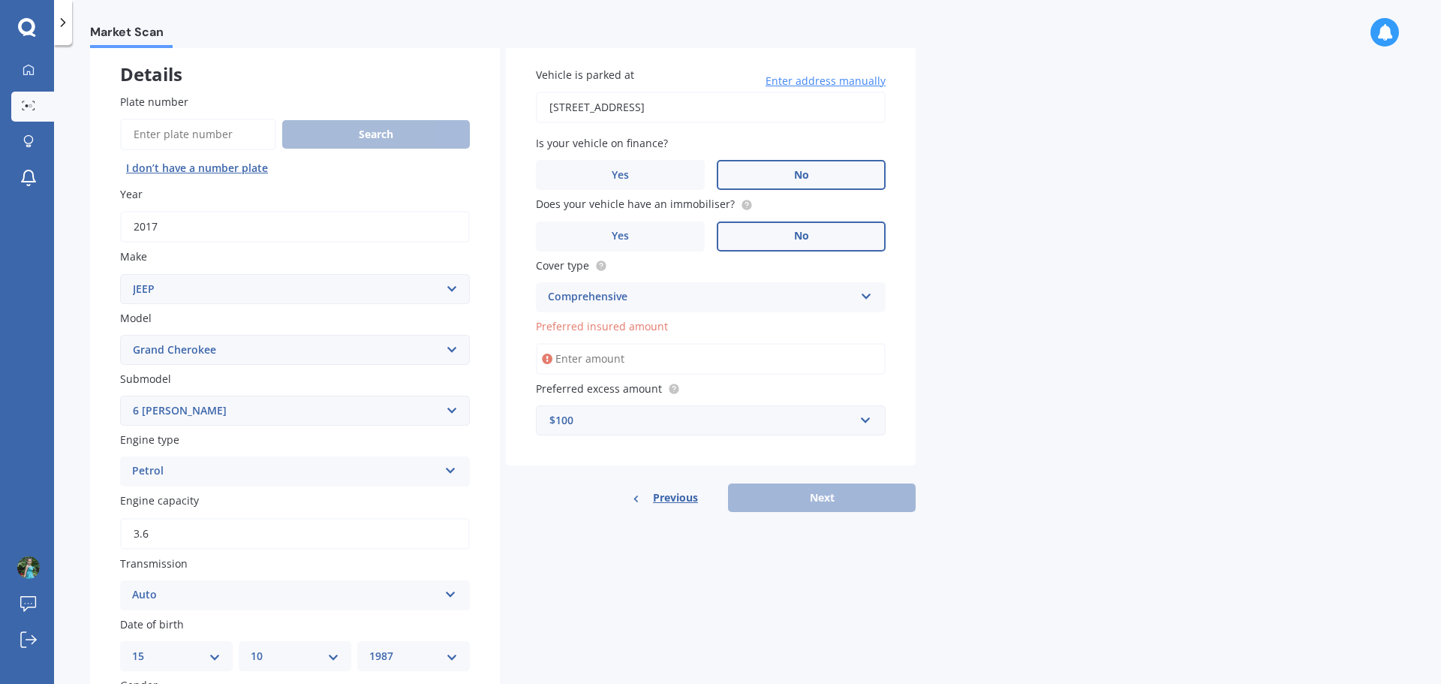
scroll to position [9, 0]
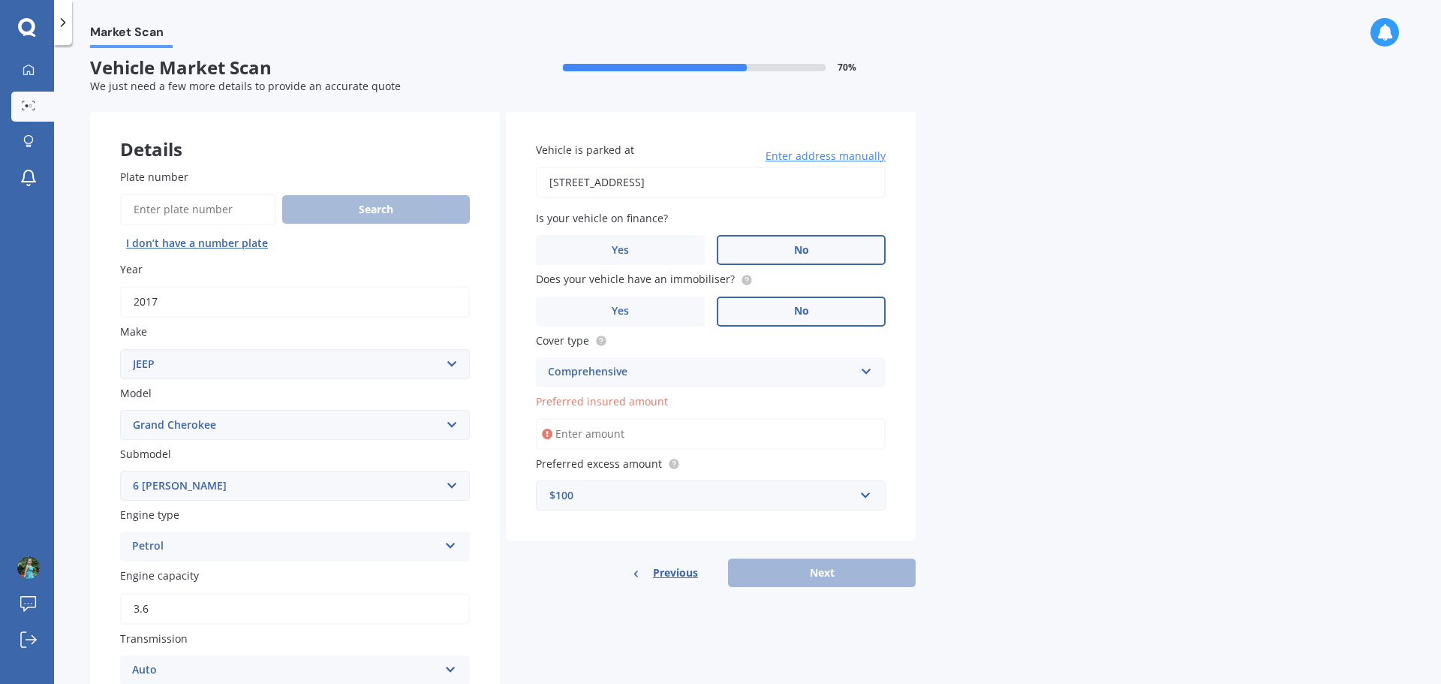
click at [549, 433] on icon at bounding box center [547, 433] width 11 height 15
click at [573, 401] on span "Preferred insured amount" at bounding box center [602, 401] width 132 height 14
click at [573, 418] on input "Preferred insured amount" at bounding box center [711, 434] width 350 height 32
click at [787, 498] on div "$100" at bounding box center [701, 495] width 305 height 17
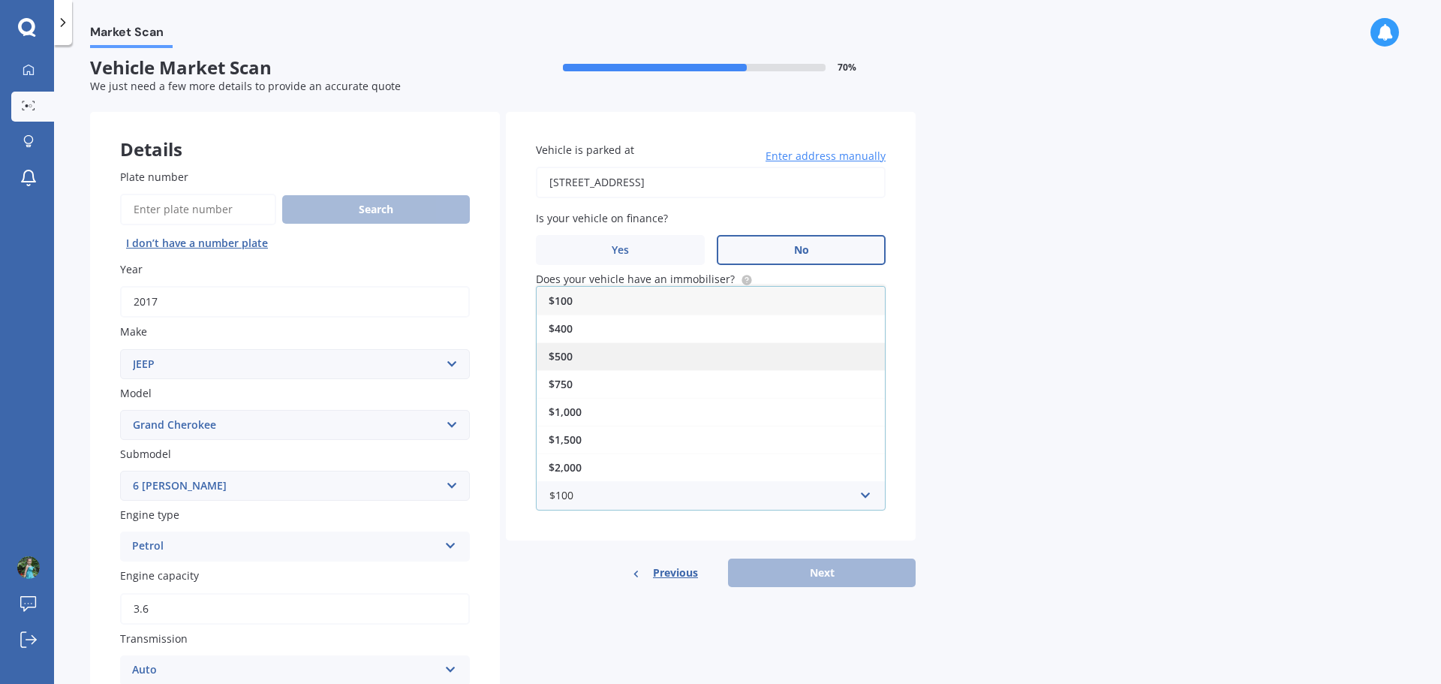
click at [670, 363] on div "$500" at bounding box center [711, 356] width 348 height 28
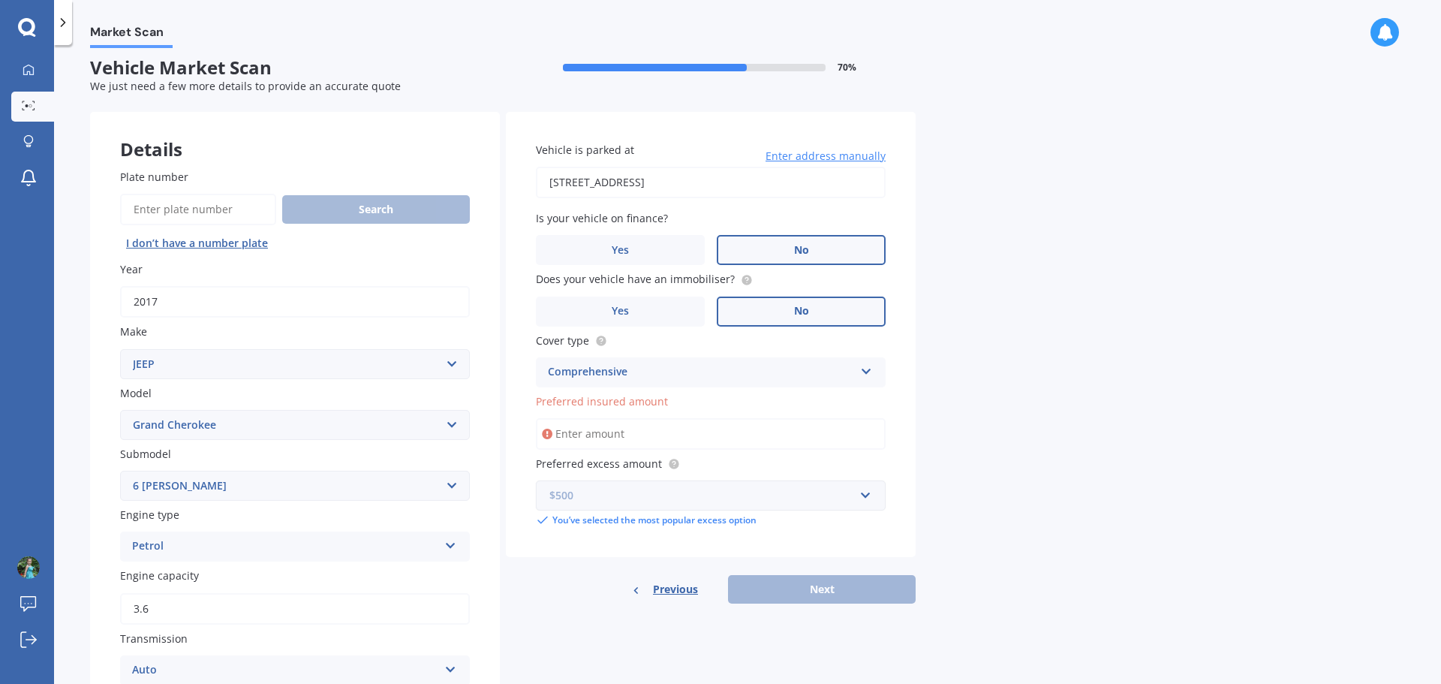
click at [865, 497] on input "text" at bounding box center [705, 495] width 336 height 29
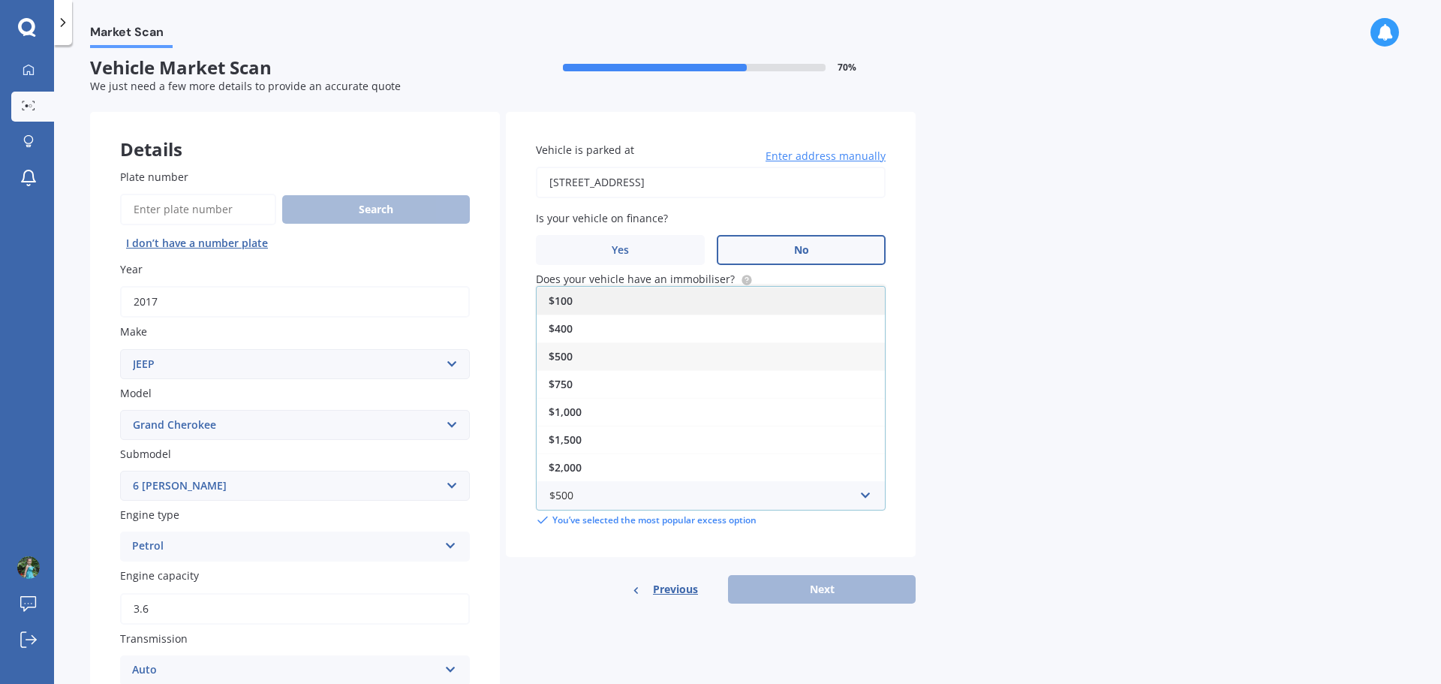
click at [685, 298] on div "$100" at bounding box center [711, 301] width 348 height 28
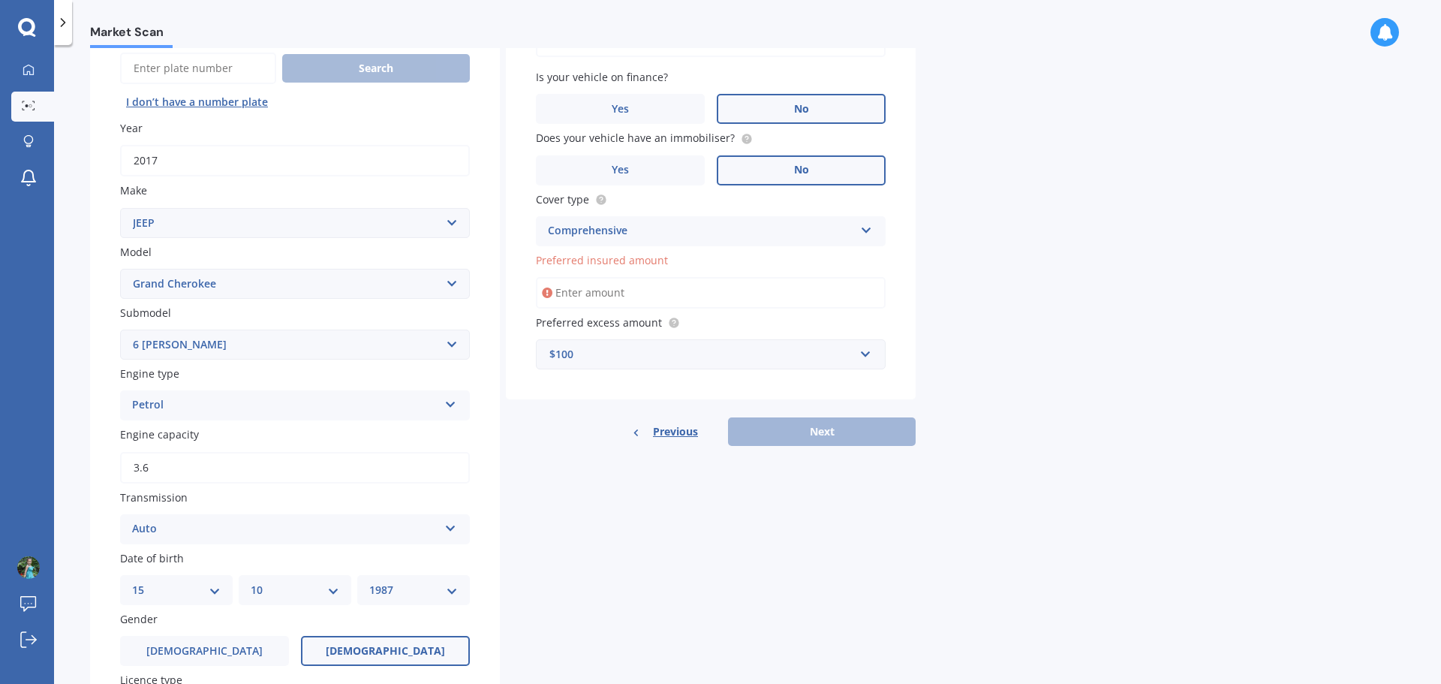
scroll to position [159, 0]
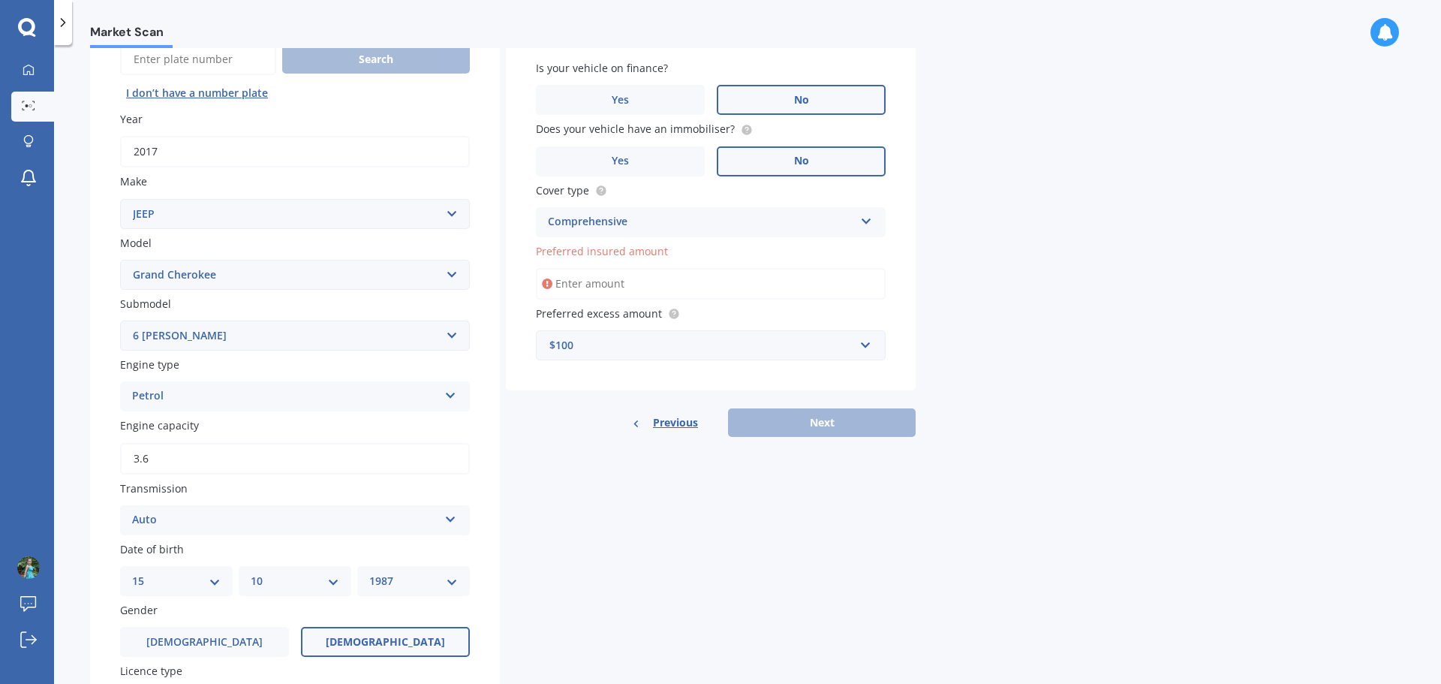
click at [636, 287] on input "Preferred insured amount" at bounding box center [711, 284] width 350 height 32
type input "$6,000"
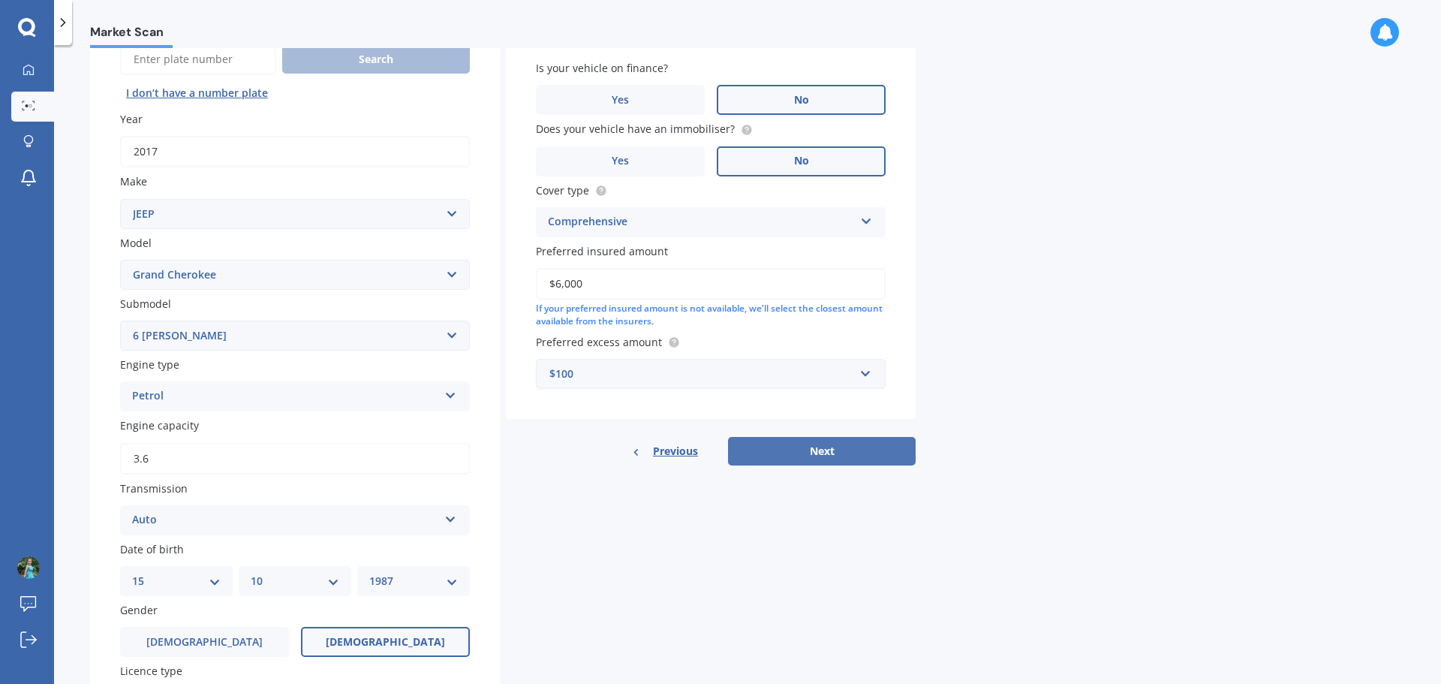
click at [810, 453] on button "Next" at bounding box center [822, 451] width 188 height 29
select select "15"
select select "10"
select select "1987"
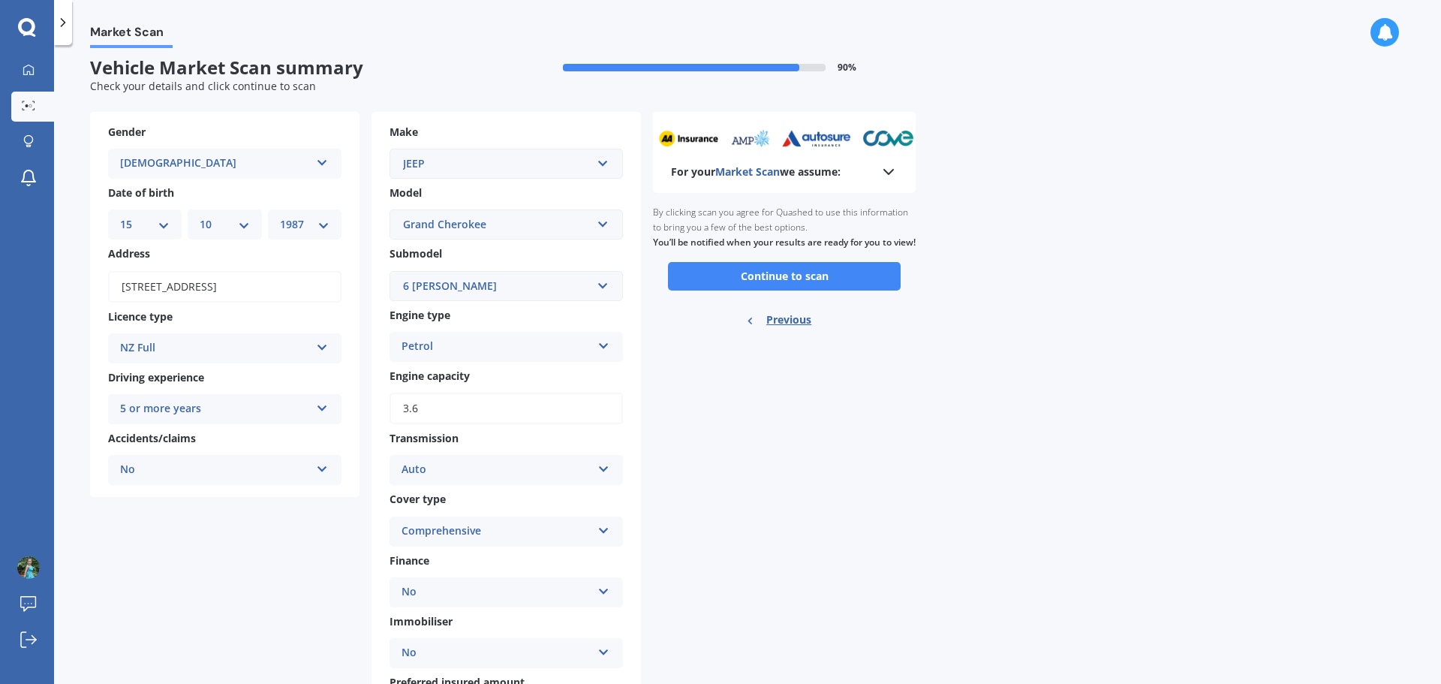
scroll to position [0, 0]
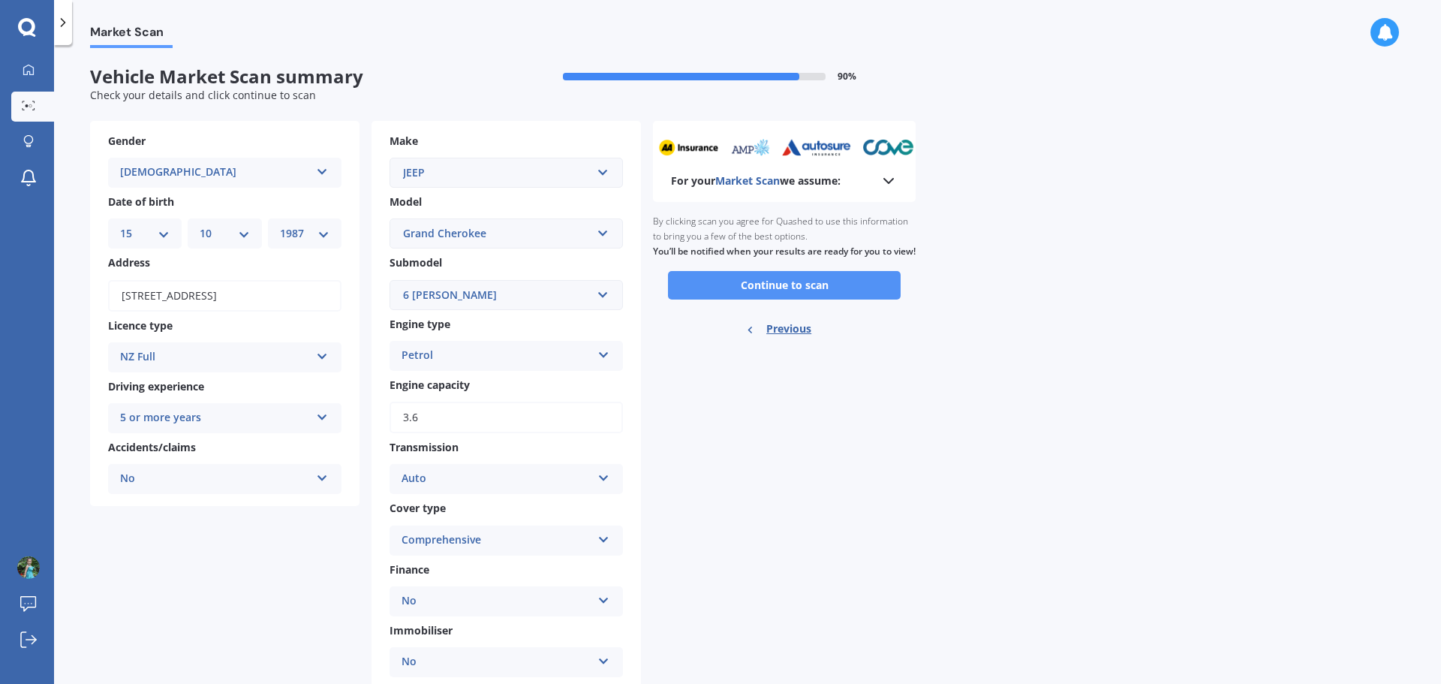
click at [841, 297] on button "Continue to scan" at bounding box center [784, 285] width 233 height 29
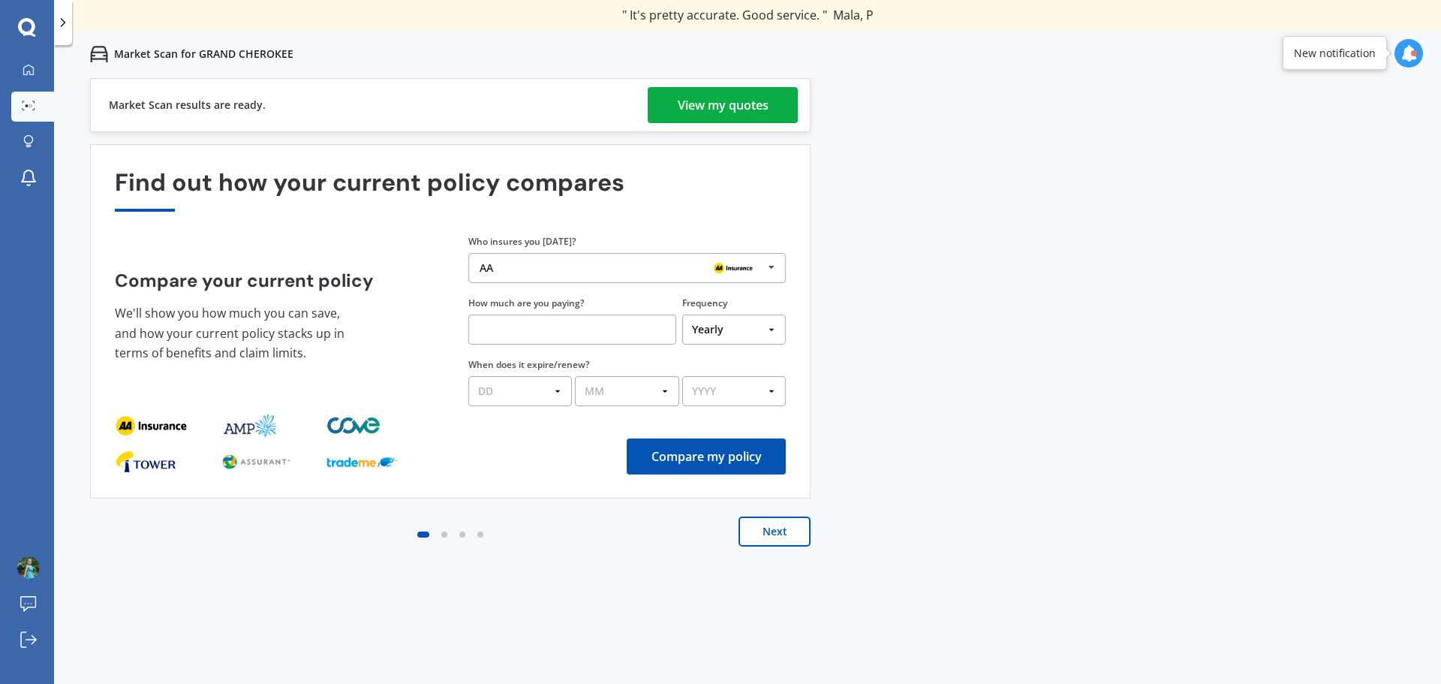
click at [704, 104] on div "View my quotes" at bounding box center [723, 105] width 91 height 36
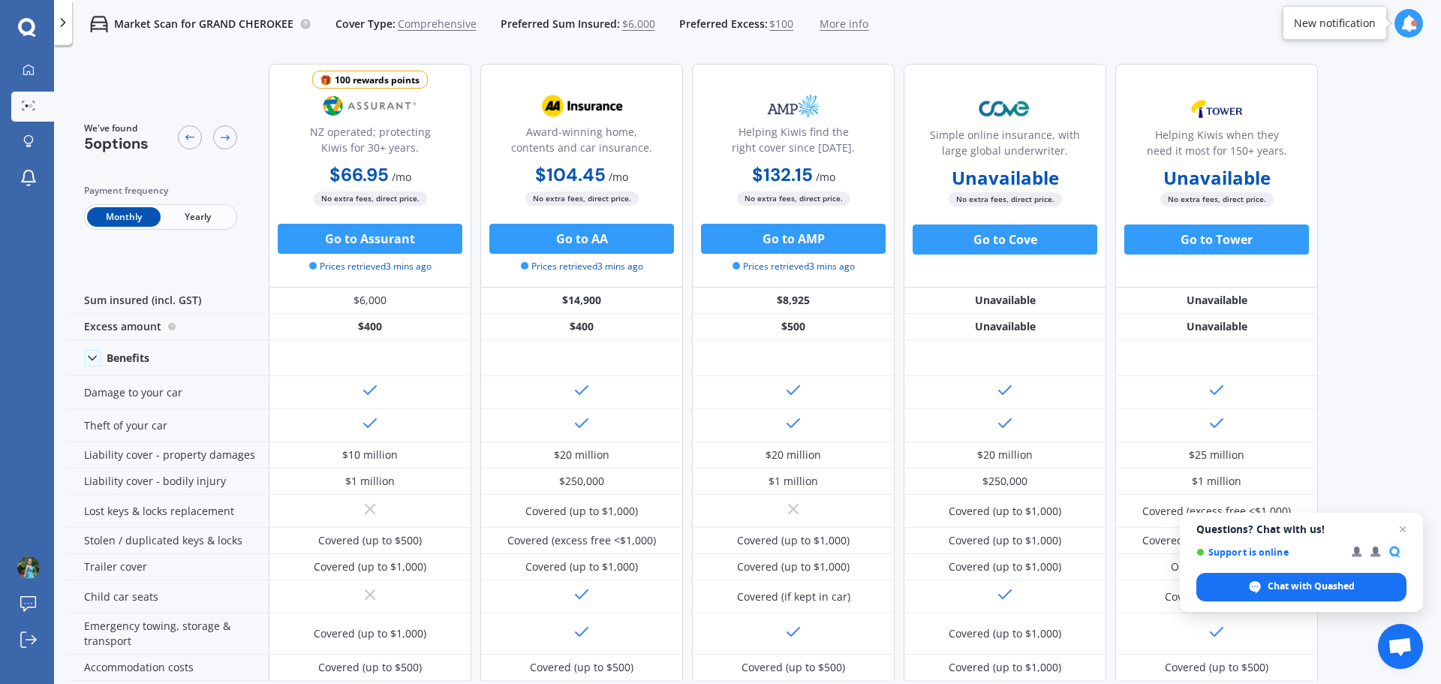
click at [1345, 311] on div "We've found 5 options Payment frequency Monthly Yearly 100 rewards points NZ op…" at bounding box center [753, 366] width 1375 height 629
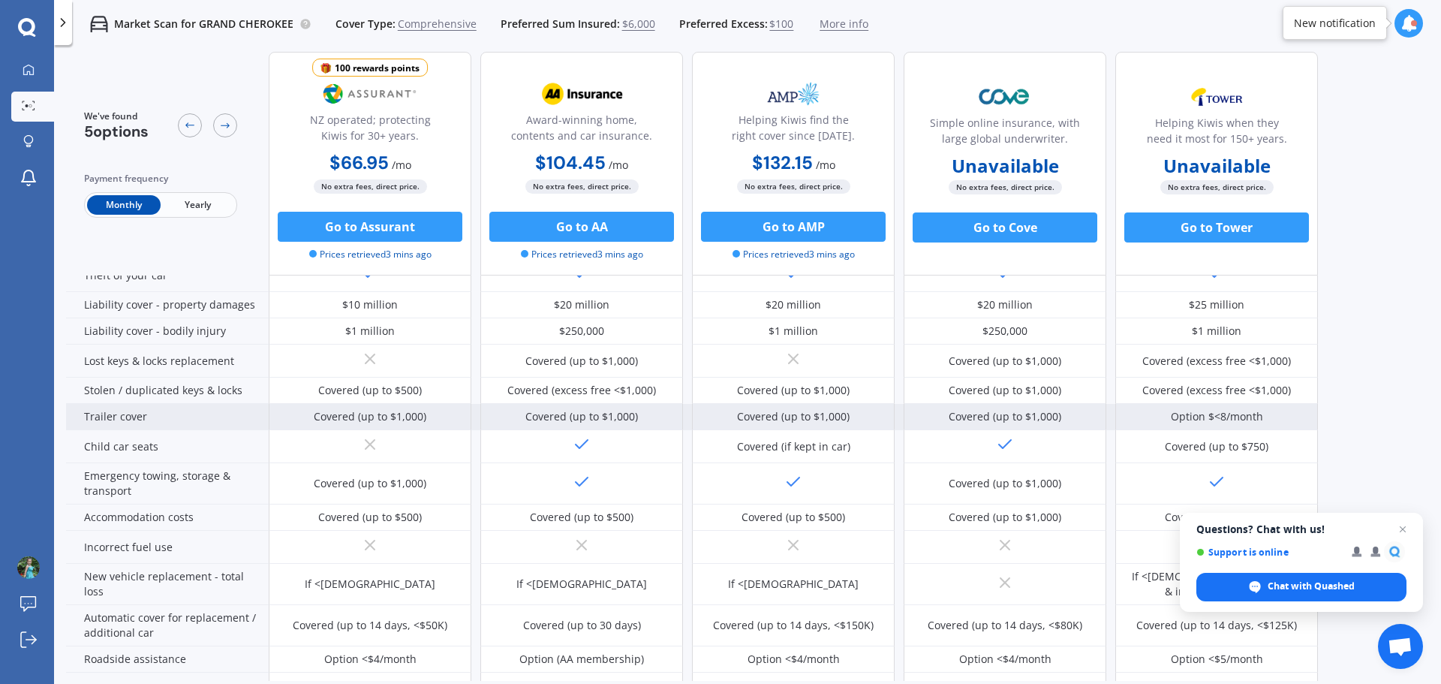
scroll to position [75, 0]
